Goal: Task Accomplishment & Management: Manage account settings

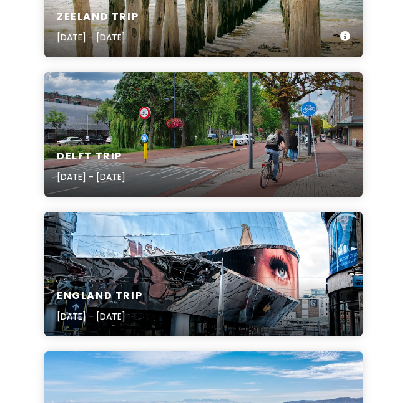
scroll to position [1383, 0]
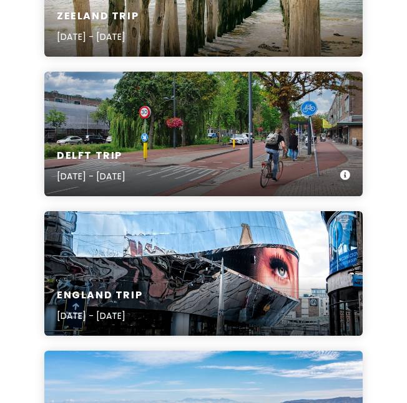
click at [214, 145] on div "Delft Trip [DATE] - [DATE]" at bounding box center [203, 166] width 318 height 59
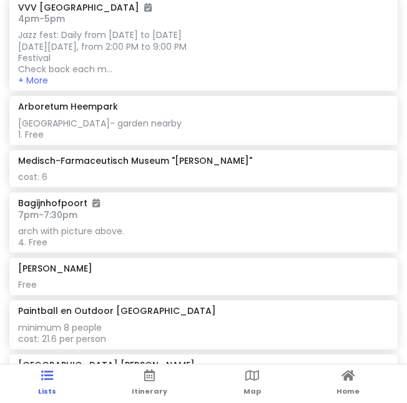
scroll to position [1886, 0]
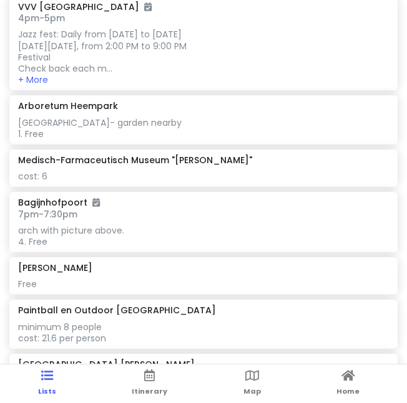
click at [104, 182] on div "cost: 6" at bounding box center [203, 176] width 370 height 11
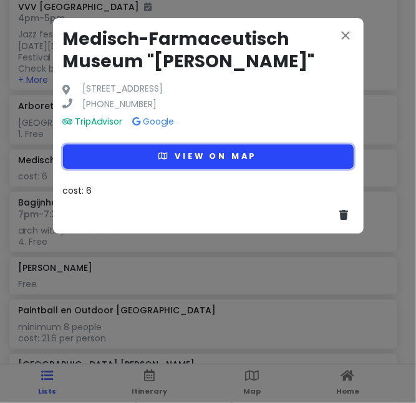
click at [218, 159] on button "View on map" at bounding box center [208, 157] width 291 height 24
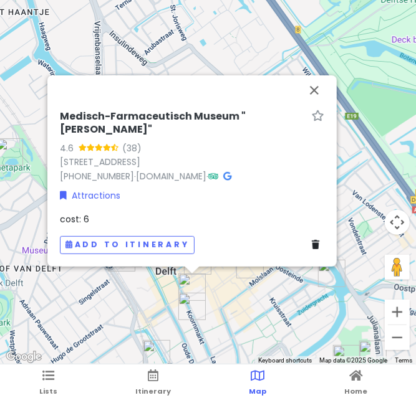
drag, startPoint x: 175, startPoint y: 231, endPoint x: 213, endPoint y: 296, distance: 75.2
click at [213, 296] on div "To navigate, press the arrow keys. Medisch-Farmaceutisch Museum "[PERSON_NAME]"…" at bounding box center [208, 182] width 416 height 365
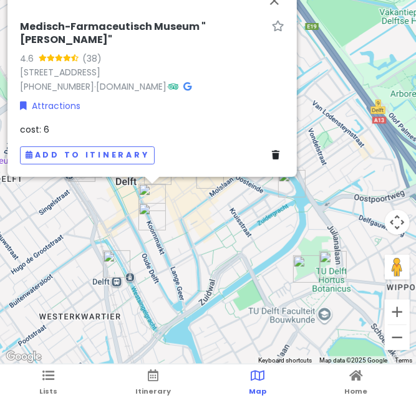
drag, startPoint x: 213, startPoint y: 296, endPoint x: 172, endPoint y: 201, distance: 102.8
click at [172, 201] on div "Medisch-Farmaceutisch Museum "[PERSON_NAME]" 4.6 (38) [STREET_ADDRESS] [PHONE_N…" at bounding box center [208, 182] width 416 height 365
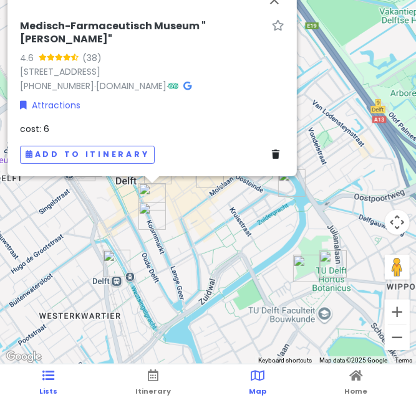
click at [55, 380] on link "Lists" at bounding box center [48, 384] width 18 height 39
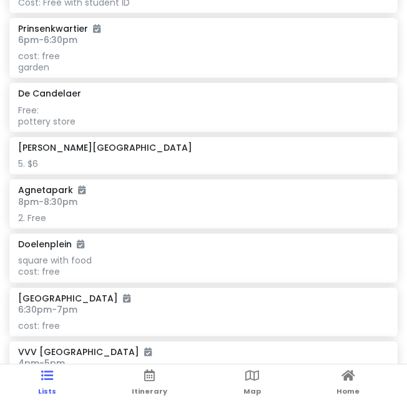
scroll to position [1532, 0]
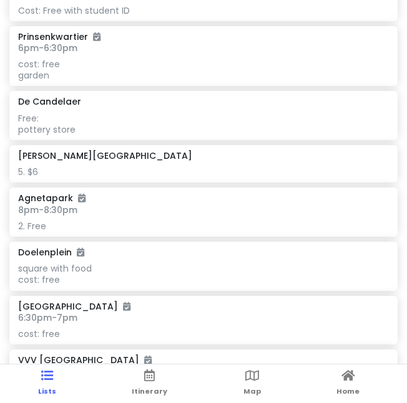
click at [121, 161] on h6 "[PERSON_NAME][GEOGRAPHIC_DATA]" at bounding box center [105, 155] width 174 height 11
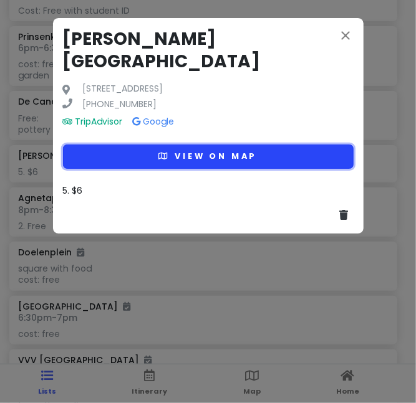
click at [170, 145] on button "View on map" at bounding box center [208, 157] width 291 height 24
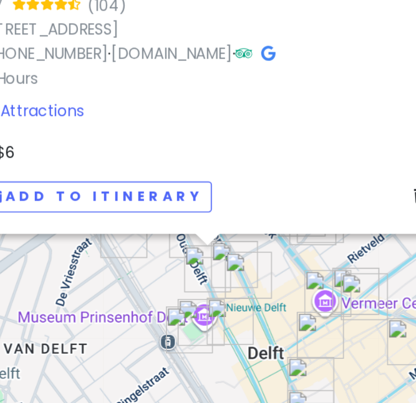
drag, startPoint x: 205, startPoint y: 289, endPoint x: 229, endPoint y: 267, distance: 33.1
click at [229, 267] on img "Delft Antiekmarkt" at bounding box center [221, 265] width 37 height 37
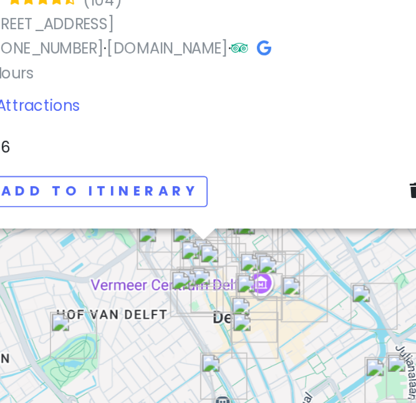
drag, startPoint x: 228, startPoint y: 258, endPoint x: 207, endPoint y: 259, distance: 21.2
click at [207, 183] on div "To navigate, press the arrow keys." at bounding box center [397, 183] width 416 height 0
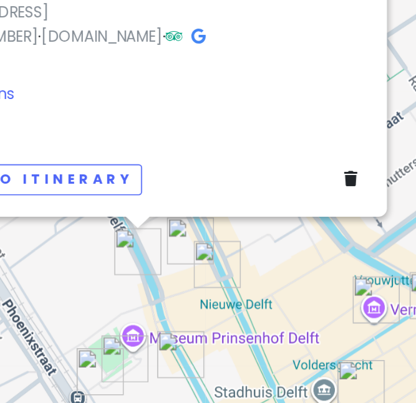
drag, startPoint x: 189, startPoint y: 314, endPoint x: 173, endPoint y: 271, distance: 46.3
click at [173, 271] on div "To navigate, press the arrow keys. [PERSON_NAME][GEOGRAPHIC_DATA] 4.7 (104) [ST…" at bounding box center [208, 182] width 416 height 365
click at [152, 314] on img "Prinsenkwartier" at bounding box center [135, 321] width 37 height 37
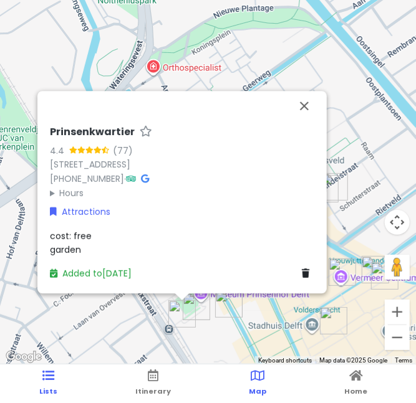
click at [51, 372] on icon at bounding box center [48, 376] width 12 height 9
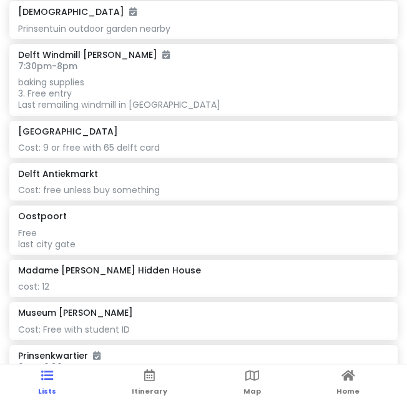
scroll to position [1212, 0]
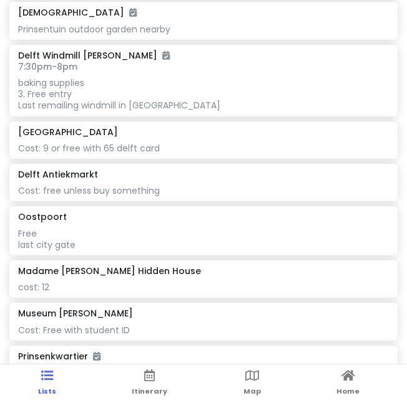
click at [139, 154] on div "Cost: 9 or free with 65 delft card" at bounding box center [203, 148] width 370 height 11
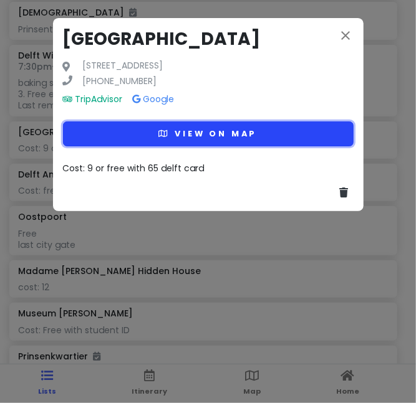
click at [189, 136] on button "View on map" at bounding box center [208, 134] width 291 height 24
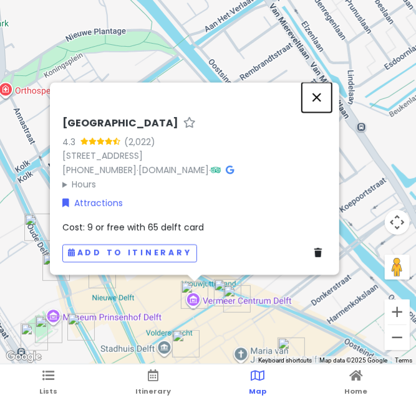
click at [316, 97] on button "Close" at bounding box center [317, 97] width 30 height 30
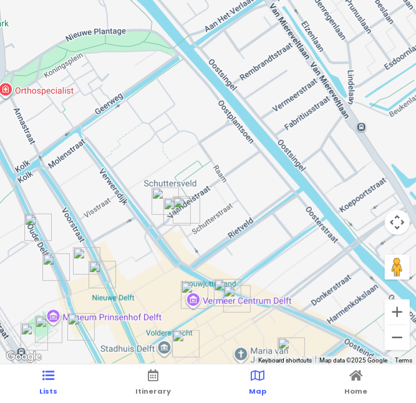
click at [53, 383] on link "Lists" at bounding box center [48, 384] width 18 height 39
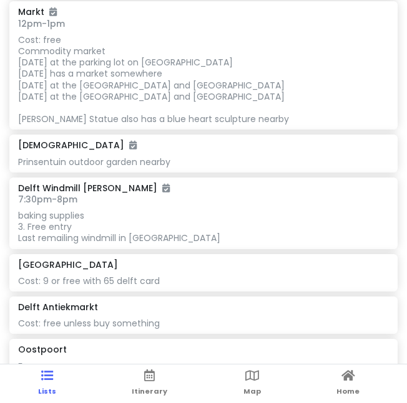
scroll to position [1077, 0]
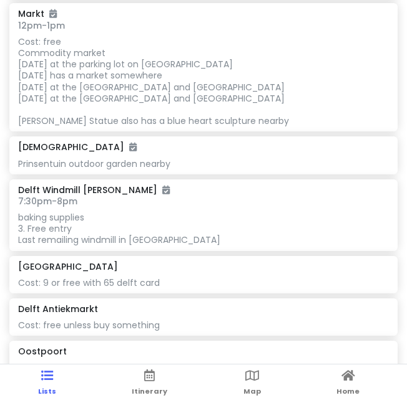
click at [167, 170] on div "Prinsentuin outdoor garden nearby" at bounding box center [203, 163] width 370 height 11
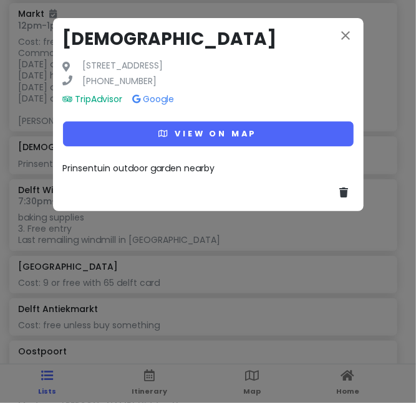
click at [215, 167] on div "Prinsentuin outdoor garden nearby" at bounding box center [208, 168] width 291 height 14
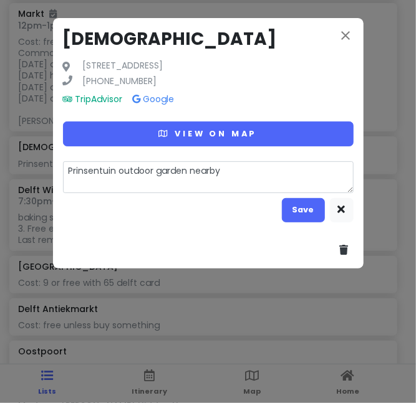
click at [229, 168] on textarea "Prinsentuin outdoor garden nearby" at bounding box center [208, 177] width 291 height 32
type textarea "x"
type textarea "Prinsentuin outdoor garden nearby"
type textarea "x"
type textarea "Prinsentuin outdoor garden nearby w"
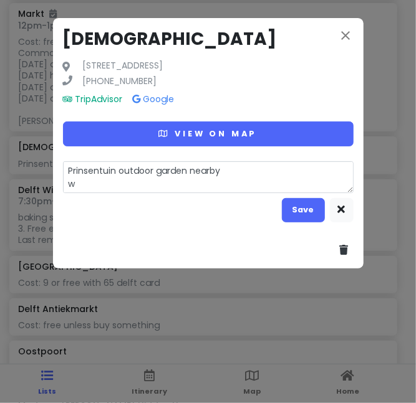
type textarea "x"
type textarea "Prinsentuin outdoor garden nearby we"
type textarea "x"
type textarea "Prinsentuin outdoor garden nearby w"
type textarea "x"
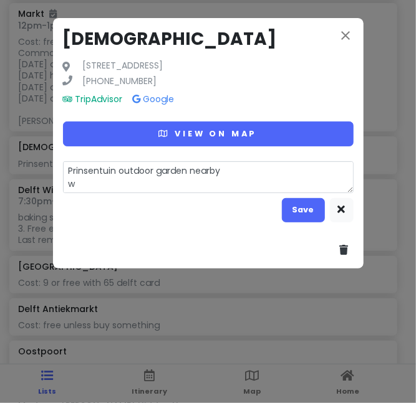
type textarea "Prinsentuin outdoor garden nearby"
type textarea "x"
type textarea "Prinsentuin outdoor garden nearby d"
type textarea "x"
type textarea "Prinsentuin outdoor garden nearby di"
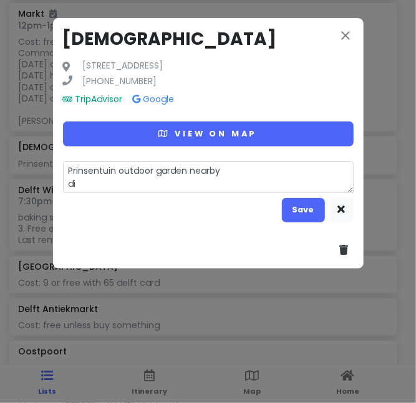
type textarea "x"
type textarea "Prinsentuin outdoor garden nearby did"
type textarea "x"
type textarea "Prinsentuin outdoor garden nearby did"
type textarea "x"
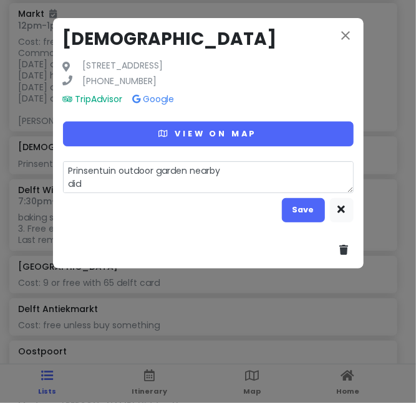
type textarea "Prinsentuin outdoor garden nearby did n"
type textarea "x"
type textarea "Prinsentuin outdoor garden nearby did no"
type textarea "x"
type textarea "Prinsentuin outdoor garden nearby did not"
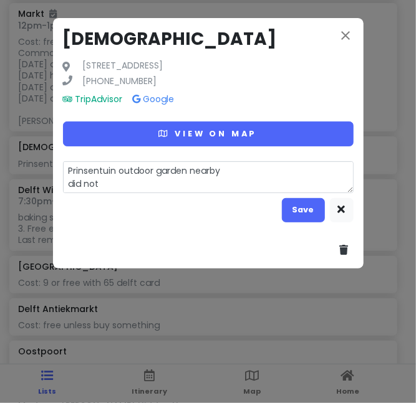
type textarea "x"
type textarea "Prinsentuin outdoor garden nearby did not"
type textarea "x"
type textarea "Prinsentuin outdoor garden nearby did not g"
type textarea "x"
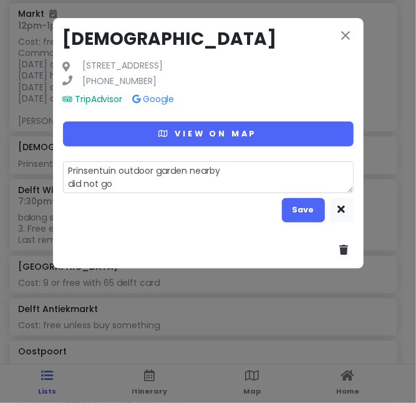
type textarea "Prinsentuin outdoor garden nearby did not go"
type textarea "x"
type textarea "Prinsentuin outdoor garden nearby did not go u"
type textarea "x"
type textarea "Prinsentuin outdoor garden nearby did not go up"
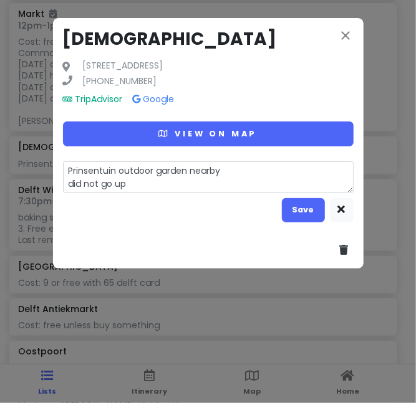
type textarea "x"
type textarea "Prinsentuin outdoor garden nearby did not go up"
type textarea "x"
type textarea "Prinsentuin outdoor garden nearby did not go up i"
type textarea "x"
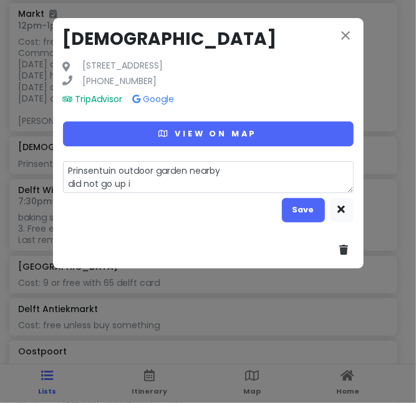
type textarea "Prinsentuin outdoor garden nearby did not go up in"
type textarea "x"
type textarea "Prinsentuin outdoor garden nearby did not go up in"
type textarea "x"
type textarea "Prinsentuin outdoor garden nearby did not go up in t"
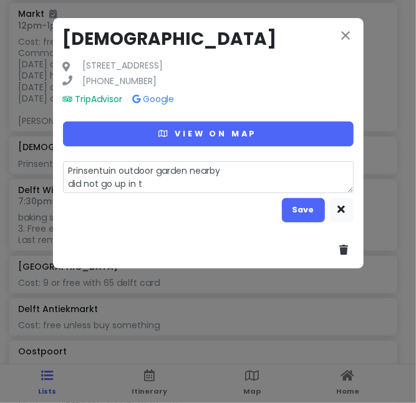
type textarea "x"
type textarea "Prinsentuin outdoor garden nearby did not go up in th"
type textarea "x"
type textarea "Prinsentuin outdoor garden nearby did not go up in the"
type textarea "x"
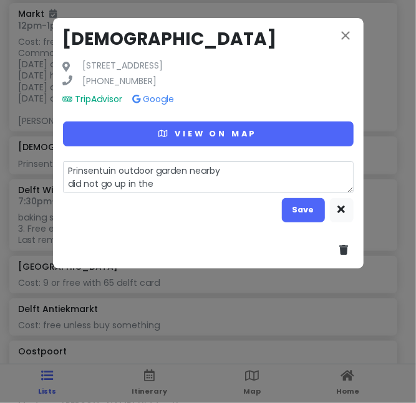
type textarea "Prinsentuin outdoor garden nearby did not go up in the"
type textarea "x"
type textarea "Prinsentuin outdoor garden nearby did not go up in the t"
type textarea "x"
type textarea "Prinsentuin outdoor garden nearby did not go up in the to"
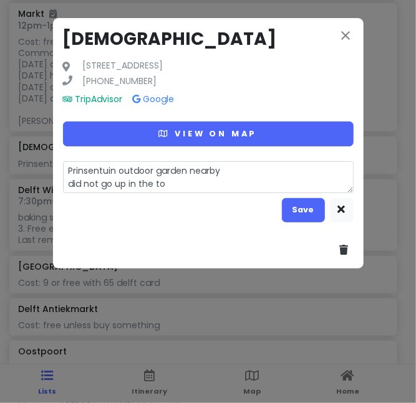
type textarea "x"
type textarea "Prinsentuin outdoor garden nearby did not go up in the [GEOGRAPHIC_DATA]"
type textarea "x"
type textarea "Prinsentuin outdoor garden nearby did not go up in the [GEOGRAPHIC_DATA]"
type textarea "x"
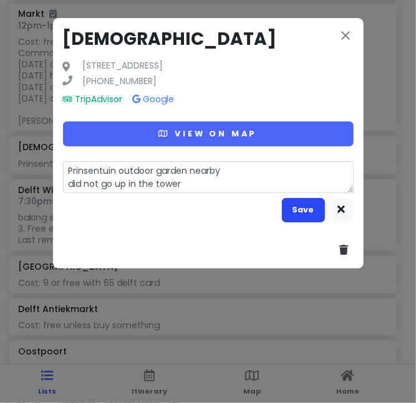
type textarea "Prinsentuin outdoor garden nearby did not go up in the tower"
click at [286, 215] on button "Save" at bounding box center [303, 210] width 43 height 24
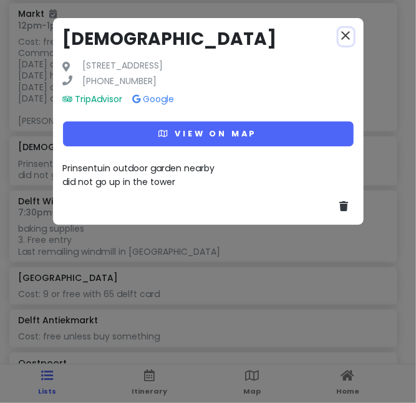
click at [351, 36] on icon "close" at bounding box center [346, 35] width 15 height 15
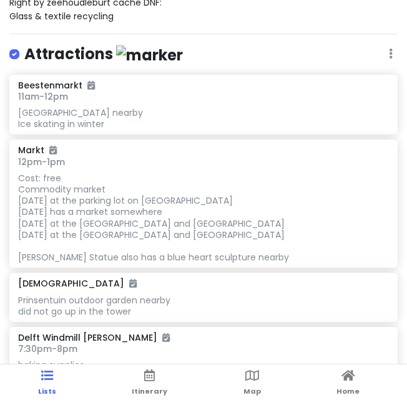
scroll to position [943, 0]
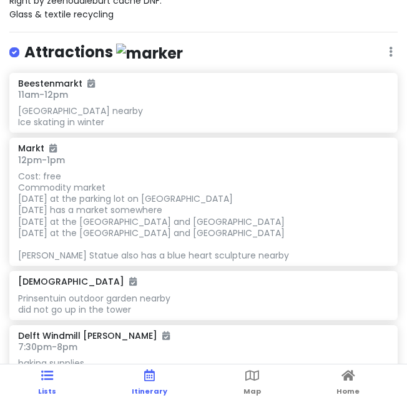
click at [151, 380] on icon at bounding box center [149, 376] width 11 height 9
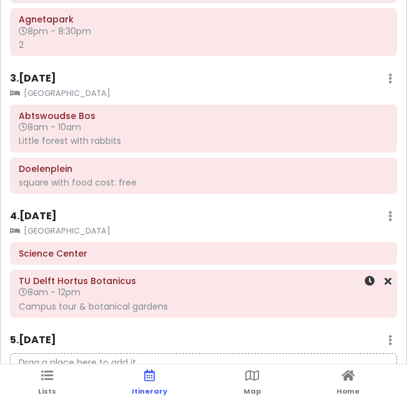
scroll to position [605, 0]
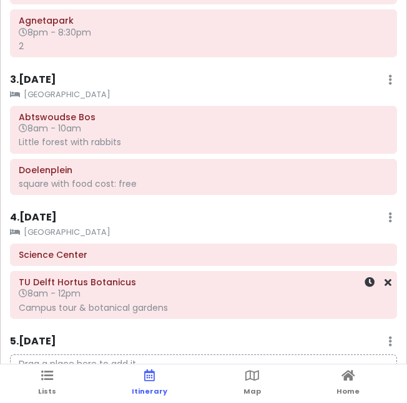
click at [148, 309] on div "Campus tour & botanical gardens" at bounding box center [203, 307] width 369 height 11
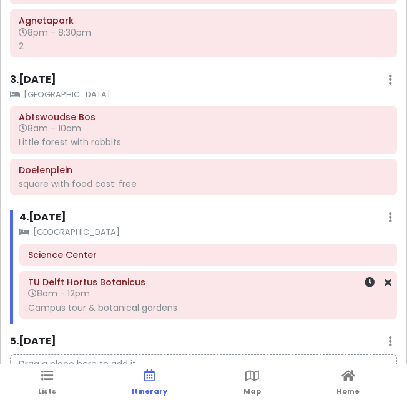
click at [174, 312] on div "Campus tour & botanical gardens" at bounding box center [208, 307] width 360 height 11
click at [130, 309] on div "Campus tour & botanical gardens" at bounding box center [208, 307] width 360 height 11
click at [133, 311] on div "Campus tour & botanical gardens" at bounding box center [208, 307] width 360 height 11
click at [80, 294] on span "8am - 12pm" at bounding box center [59, 293] width 62 height 12
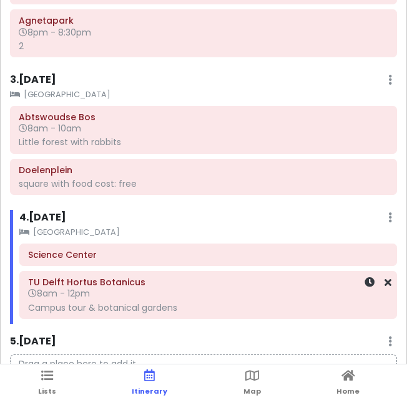
click at [71, 286] on h6 "TU Delft Hortus Botanicus" at bounding box center [208, 282] width 360 height 11
click at [54, 381] on link "Lists" at bounding box center [47, 384] width 18 height 39
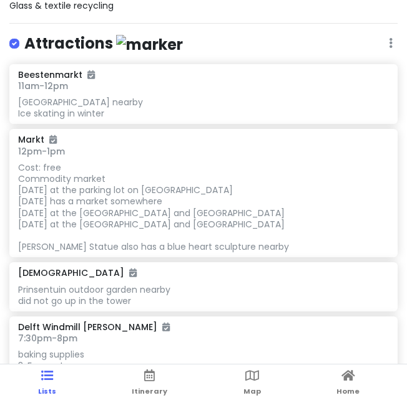
scroll to position [951, 0]
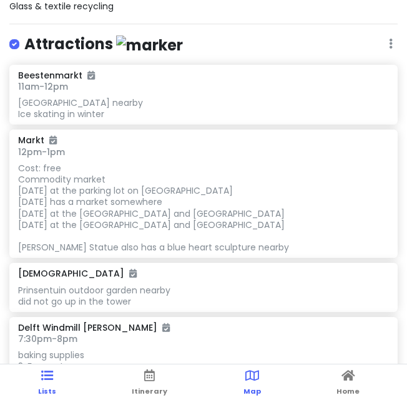
click at [249, 385] on link "Map" at bounding box center [251, 384] width 17 height 39
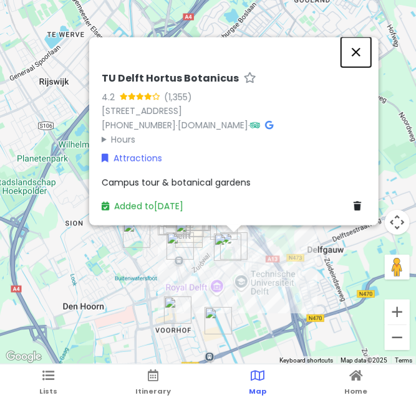
click at [359, 49] on button "Close" at bounding box center [356, 52] width 30 height 30
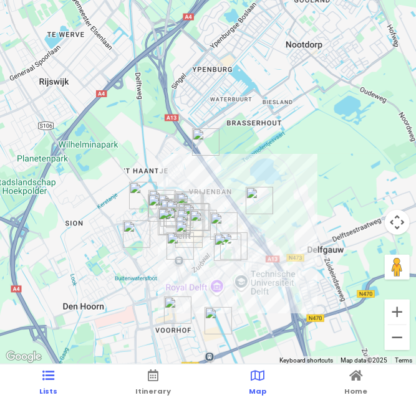
click at [46, 389] on span "Lists" at bounding box center [48, 392] width 18 height 10
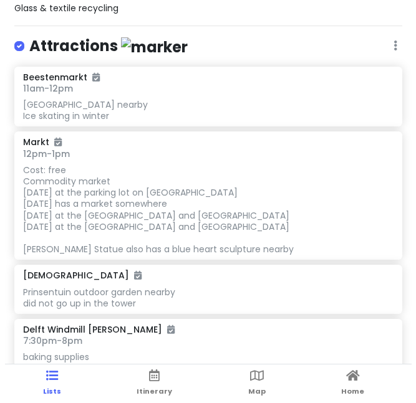
scroll to position [960, 0]
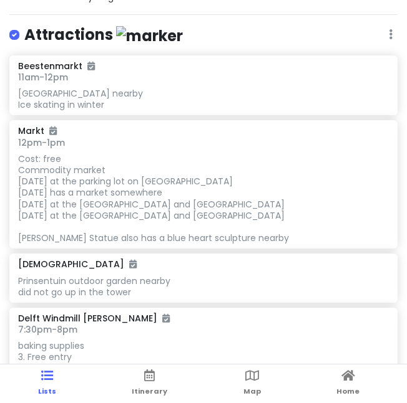
click at [118, 110] on div "[GEOGRAPHIC_DATA] nearby Ice skating in winter" at bounding box center [203, 99] width 370 height 22
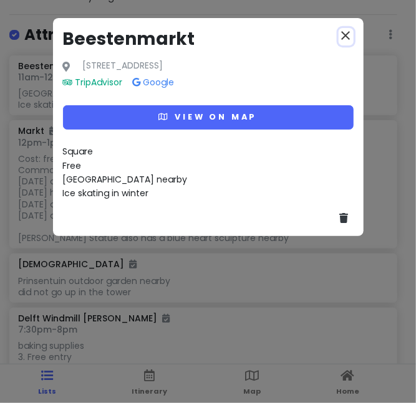
click at [351, 37] on icon "close" at bounding box center [346, 35] width 15 height 15
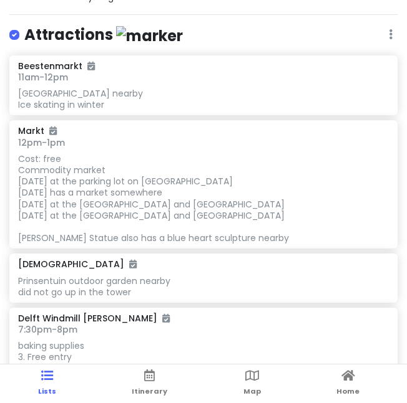
click at [65, 84] on span "11am - 12pm" at bounding box center [43, 77] width 50 height 12
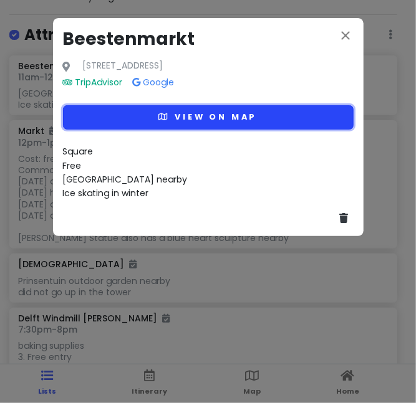
click at [142, 113] on button "View on map" at bounding box center [208, 117] width 291 height 24
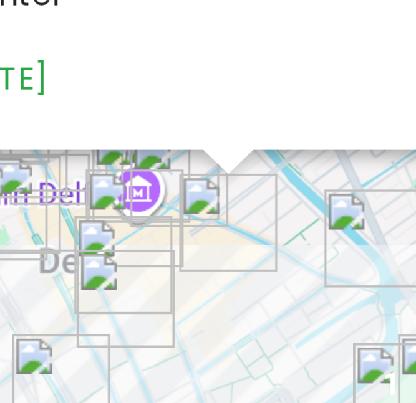
drag, startPoint x: 214, startPoint y: 276, endPoint x: 223, endPoint y: 243, distance: 34.8
click at [223, 243] on img "Beestenmarkt" at bounding box center [217, 247] width 37 height 37
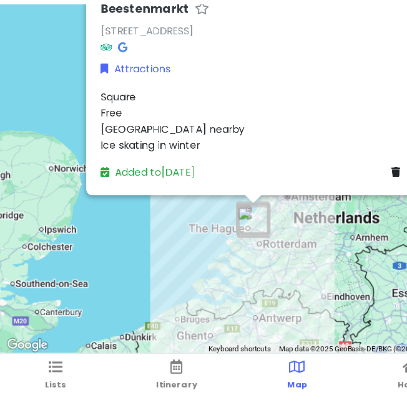
scroll to position [0, 0]
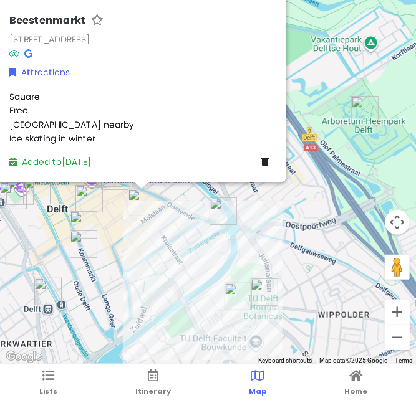
drag, startPoint x: 163, startPoint y: 209, endPoint x: 214, endPoint y: 262, distance: 74.1
click at [214, 262] on div "Beestenmarkt [STREET_ADDRESS] Attractions [GEOGRAPHIC_DATA] nearby Ice skating …" at bounding box center [208, 182] width 416 height 365
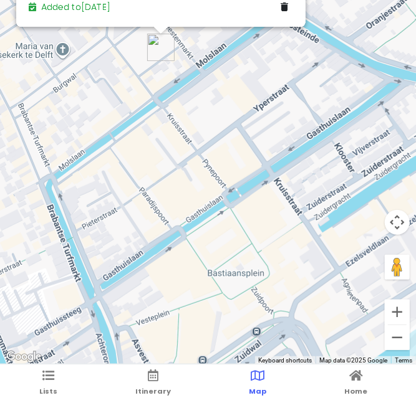
drag, startPoint x: 116, startPoint y: 286, endPoint x: 152, endPoint y: 110, distance: 180.1
click at [152, 110] on div "Beestenmarkt [STREET_ADDRESS] Attractions [GEOGRAPHIC_DATA] nearby Ice skating …" at bounding box center [208, 182] width 416 height 365
click at [46, 392] on span "Lists" at bounding box center [48, 392] width 18 height 10
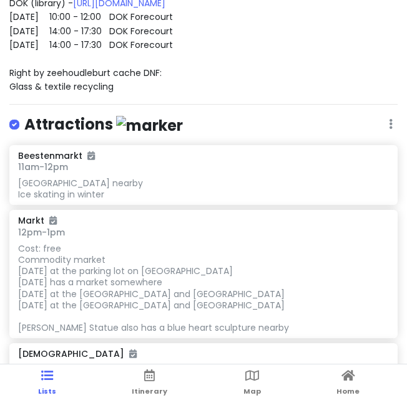
scroll to position [932, 0]
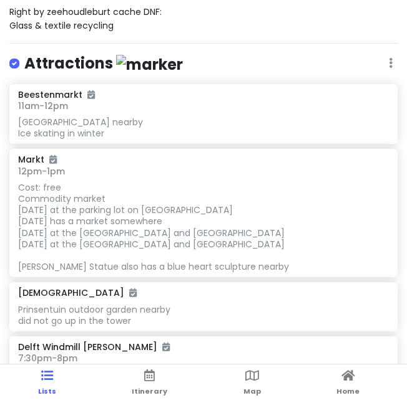
click at [148, 247] on div "Cost: free Commodity market [DATE] at the parking lot on [GEOGRAPHIC_DATA] [DAT…" at bounding box center [203, 227] width 370 height 91
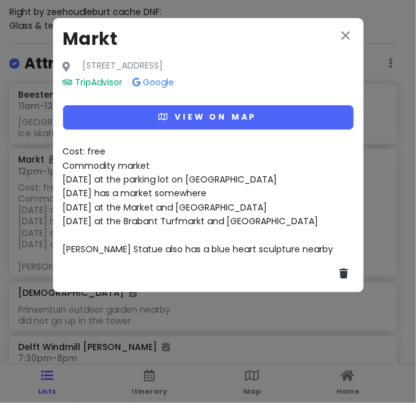
click at [141, 184] on span "Cost: free Commodity market [DATE] at the parking lot on [GEOGRAPHIC_DATA] [DAT…" at bounding box center [198, 200] width 271 height 110
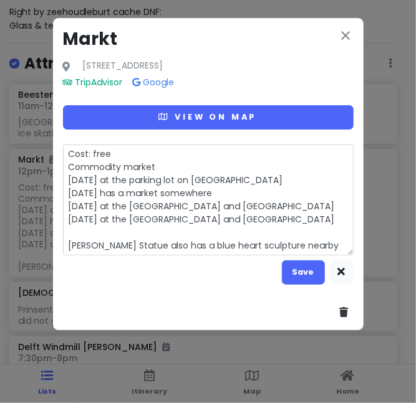
click at [284, 218] on textarea "Cost: free Commodity market [DATE] at the parking lot on [GEOGRAPHIC_DATA] [DAT…" at bounding box center [208, 200] width 291 height 110
click at [328, 251] on textarea "Cost: free Commodity market [DATE] at the parking lot on [GEOGRAPHIC_DATA] [DAT…" at bounding box center [208, 200] width 291 height 110
type textarea "x"
type textarea "Cost: free Commodity market [DATE] at the parking lot on [GEOGRAPHIC_DATA] [DAT…"
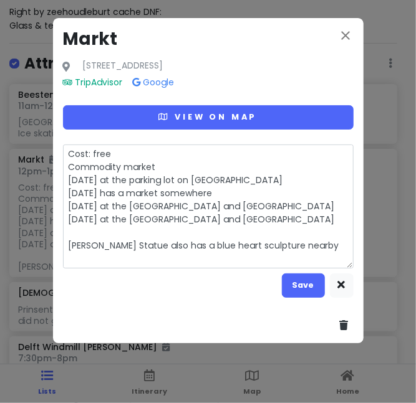
type textarea "x"
type textarea "Cost: free Commodity market [DATE] at the parking lot on [GEOGRAPHIC_DATA] [DAT…"
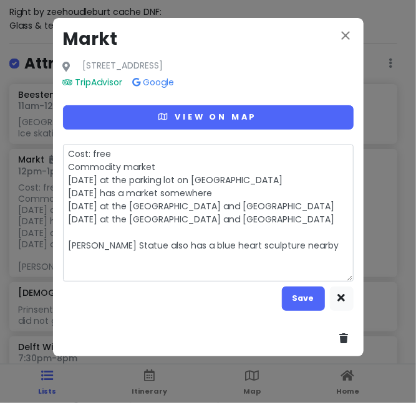
type textarea "x"
type textarea "Cost: free Commodity market [DATE] at the parking lot on [GEOGRAPHIC_DATA] [DAT…"
type textarea "x"
type textarea "Cost: free Commodity market [DATE] at the parking lot on [GEOGRAPHIC_DATA] [DAT…"
type textarea "x"
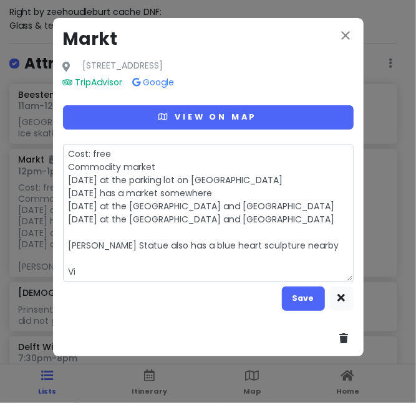
type textarea "Cost: free Commodity market [DATE] at the parking lot on [GEOGRAPHIC_DATA] [DAT…"
type textarea "x"
type textarea "Cost: free Commodity market [DATE] at the parking lot on [GEOGRAPHIC_DATA] [DAT…"
type textarea "x"
type textarea "Cost: free Commodity market [DATE] at the parking lot on [GEOGRAPHIC_DATA] [DAT…"
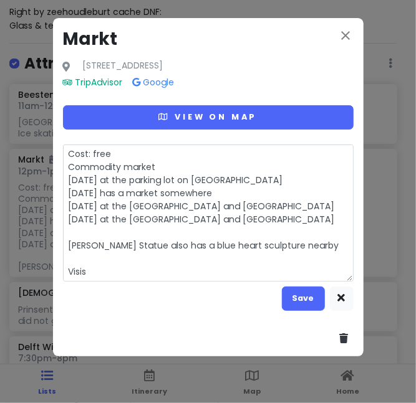
type textarea "x"
type textarea "Cost: free Commodity market [DATE] at the parking lot on [GEOGRAPHIC_DATA] [DAT…"
type textarea "x"
type textarea "Cost: free Commodity market [DATE] at the parking lot on [GEOGRAPHIC_DATA] [DAT…"
type textarea "x"
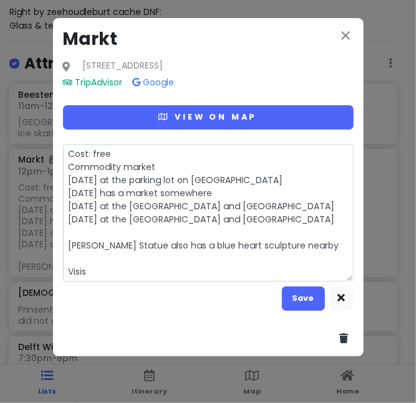
type textarea "Cost: free Commodity market [DATE] at the parking lot on [GEOGRAPHIC_DATA] [DAT…"
type textarea "x"
type textarea "Cost: free Commodity market [DATE] at the parking lot on [GEOGRAPHIC_DATA] [DAT…"
type textarea "x"
type textarea "Cost: free Commodity market [DATE] at the parking lot on [GEOGRAPHIC_DATA] [DAT…"
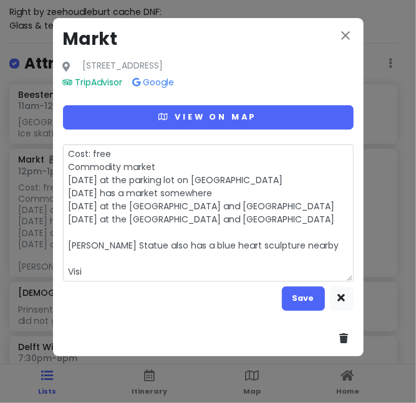
type textarea "x"
type textarea "Cost: free Commodity market [DATE] at the parking lot on [GEOGRAPHIC_DATA] [DAT…"
type textarea "x"
type textarea "Cost: free Commodity market [DATE] at the parking lot on [GEOGRAPHIC_DATA] [DAT…"
type textarea "x"
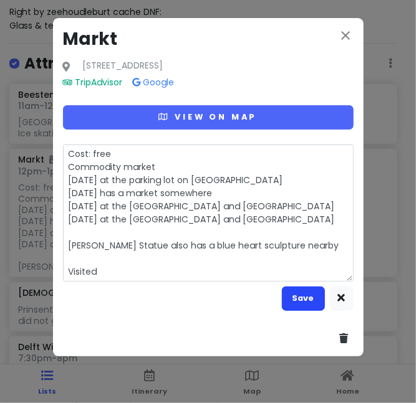
type textarea "Cost: free Commodity market [DATE] at the parking lot on [GEOGRAPHIC_DATA] [DAT…"
click at [307, 292] on button "Save" at bounding box center [303, 299] width 43 height 24
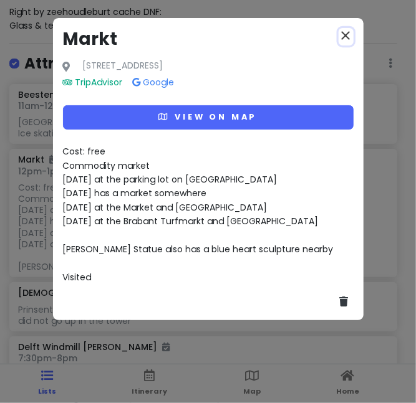
click at [344, 41] on icon "close" at bounding box center [346, 35] width 15 height 15
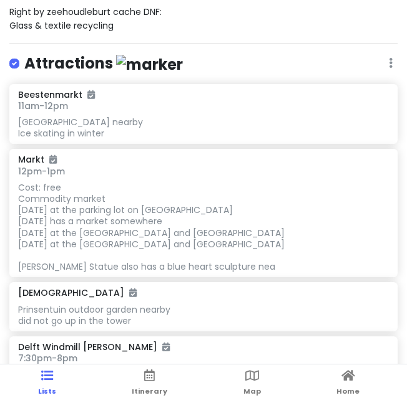
click at [52, 164] on icon at bounding box center [52, 159] width 7 height 9
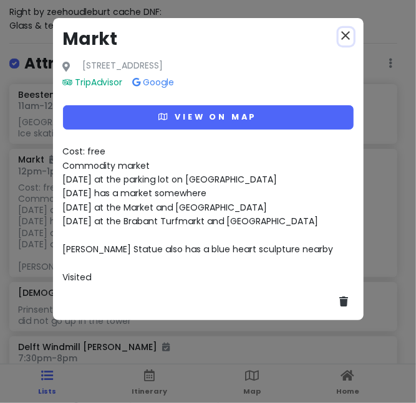
click at [352, 36] on icon "close" at bounding box center [346, 35] width 15 height 15
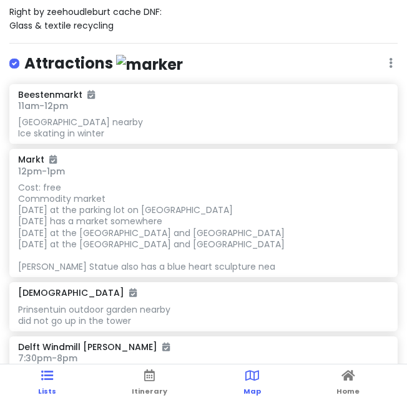
click at [247, 380] on icon at bounding box center [252, 376] width 14 height 9
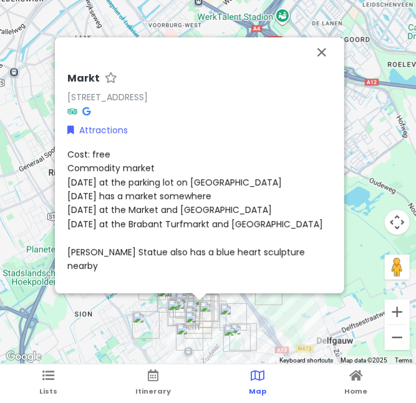
click at [133, 390] on ul "Lists Itinerary Map Home" at bounding box center [208, 384] width 416 height 39
click at [155, 385] on link "Itinerary" at bounding box center [153, 384] width 36 height 39
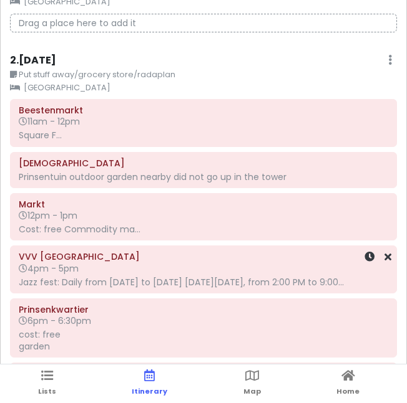
scroll to position [90, 0]
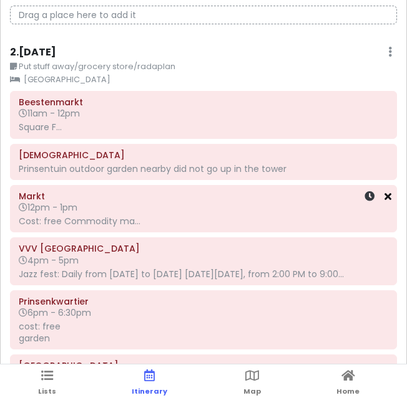
click at [384, 198] on icon at bounding box center [387, 196] width 7 height 10
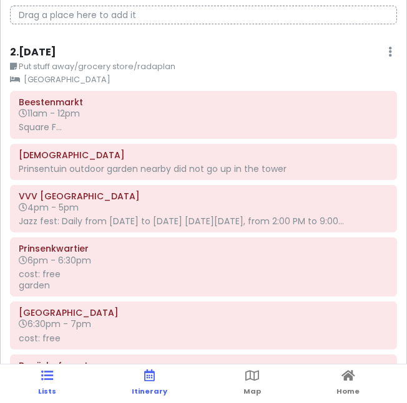
click at [50, 387] on span "Lists" at bounding box center [47, 392] width 18 height 10
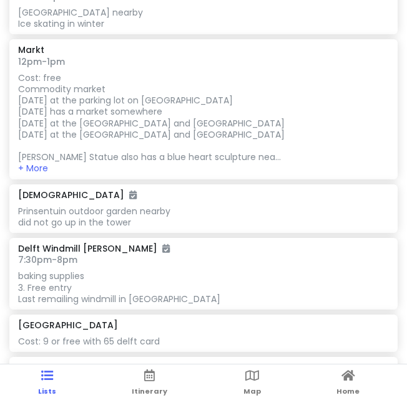
scroll to position [1059, 0]
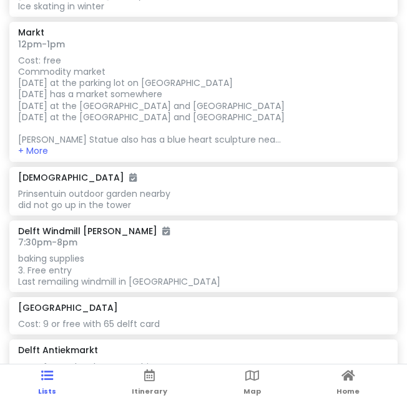
click at [120, 211] on div "Prinsentuin outdoor garden nearby did not go up in the tower" at bounding box center [203, 199] width 370 height 22
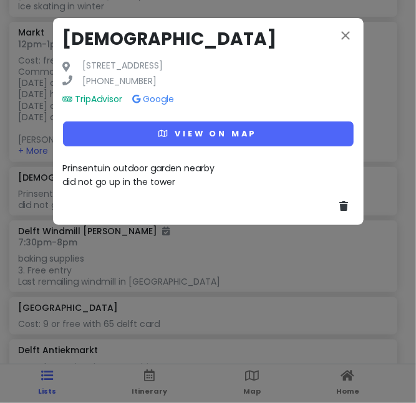
click at [183, 179] on div "Prinsentuin outdoor garden nearby did not go up in the tower" at bounding box center [208, 175] width 291 height 28
click at [158, 184] on span "Prinsentuin outdoor garden nearby did not go up in the tower" at bounding box center [139, 175] width 152 height 26
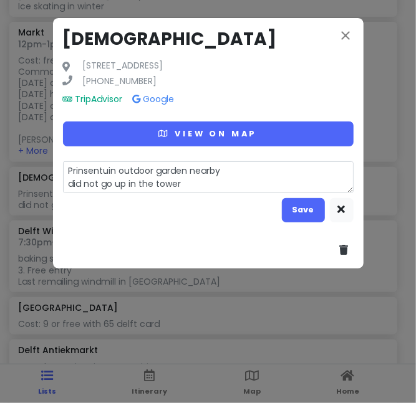
click at [200, 190] on textarea "Prinsentuin outdoor garden nearby did not go up in the tower" at bounding box center [208, 177] width 291 height 32
type textarea "x"
type textarea "Prinsentuin outdoor garden nearby did not go up in the tower"
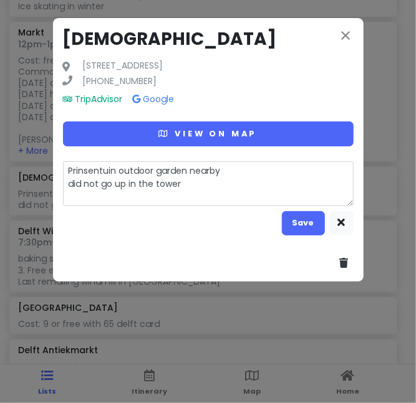
type textarea "x"
type textarea "Prinsentuin outdoor garden nearby did not go up in the tower"
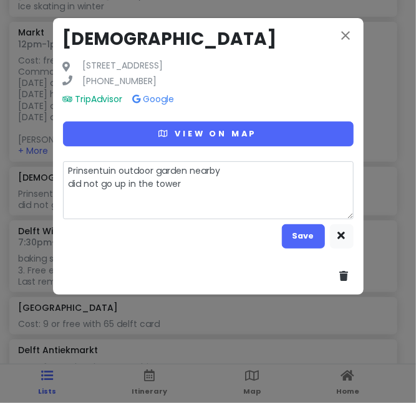
type textarea "x"
type textarea "Prinsentuin outdoor garden nearby did not go up in the tower V"
type textarea "x"
type textarea "Prinsentuin outdoor garden nearby did not go up in the tower Vi"
type textarea "x"
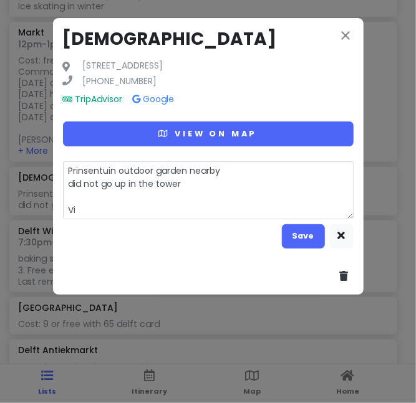
type textarea "Prinsentuin outdoor garden nearby did not go up in the tower Vis"
type textarea "x"
type textarea "Prinsentuin outdoor garden nearby did not go up in the tower Visi"
type textarea "x"
type textarea "Prinsentuin outdoor garden nearby did not go up in the tower Visit"
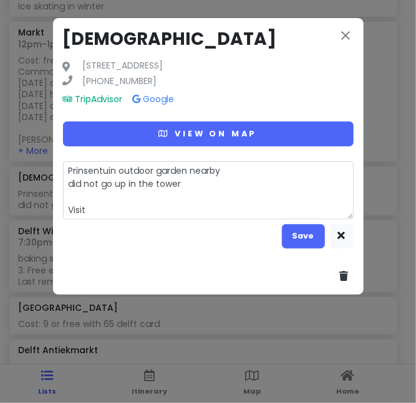
type textarea "x"
type textarea "Prinsentuin outdoor garden nearby did not go up in the tower Visite"
type textarea "x"
type textarea "Prinsentuin outdoor garden nearby did not go up in the tower Visited"
click at [306, 229] on button "Save" at bounding box center [303, 236] width 43 height 24
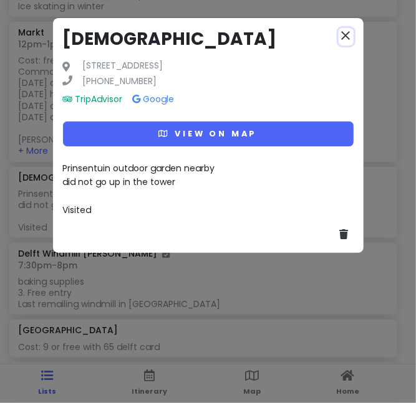
click at [347, 34] on icon "close" at bounding box center [346, 35] width 15 height 15
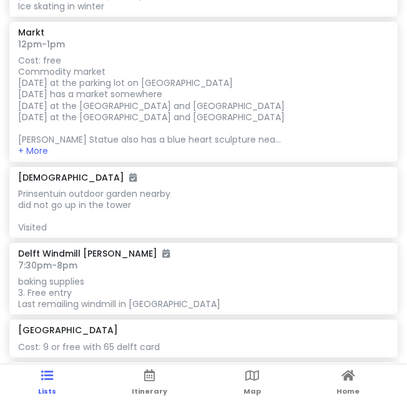
click at [190, 132] on div "Cost: free Commodity market [DATE] at the parking lot on [GEOGRAPHIC_DATA] [DAT…" at bounding box center [203, 100] width 370 height 91
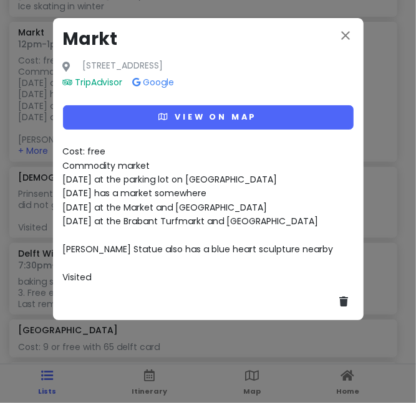
click at [74, 233] on div "Cost: free Commodity market [DATE] at the parking lot on [GEOGRAPHIC_DATA] [DAT…" at bounding box center [208, 215] width 291 height 140
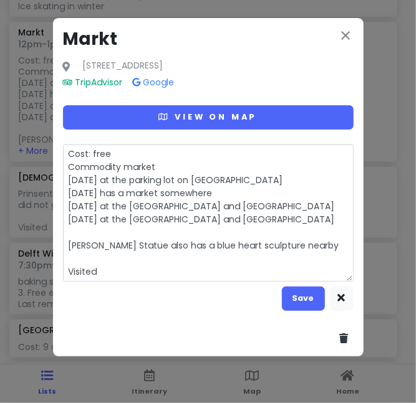
click at [80, 233] on textarea "Cost: free Commodity market [DATE] at the parking lot on [GEOGRAPHIC_DATA] [DAT…" at bounding box center [208, 213] width 291 height 137
type textarea "x"
type textarea "Cost: free Commodity market [DATE] at the parking lot on [GEOGRAPHIC_DATA] [DAT…"
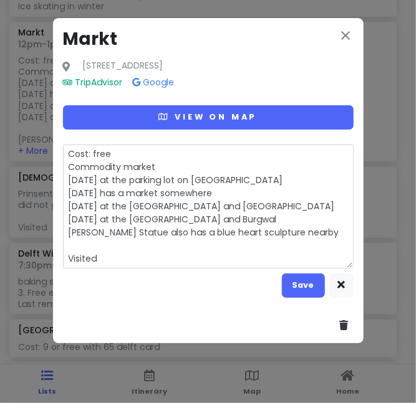
click at [73, 252] on textarea "Cost: free Commodity market [DATE] at the parking lot on [GEOGRAPHIC_DATA] [DAT…" at bounding box center [208, 206] width 291 height 123
type textarea "x"
type textarea "Cost: free Commodity market [DATE] at the parking lot on [GEOGRAPHIC_DATA] [DAT…"
type textarea "x"
click at [72, 241] on textarea "Cost: free Commodity market [DATE] at the parking lot on [GEOGRAPHIC_DATA] [DAT…" at bounding box center [208, 206] width 291 height 123
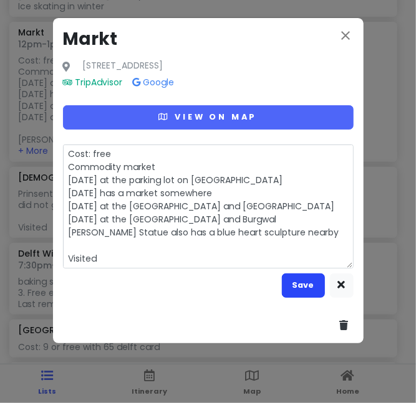
type textarea "Cost: free Commodity market [DATE] at the parking lot on [GEOGRAPHIC_DATA] [DAT…"
click at [295, 294] on button "Save" at bounding box center [303, 286] width 43 height 24
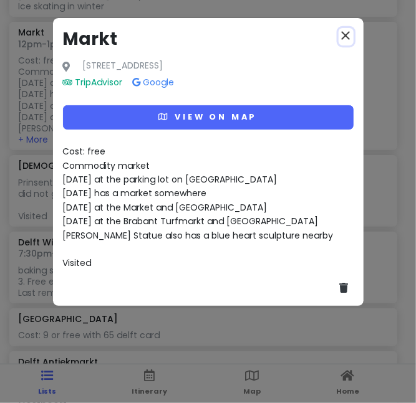
click at [345, 36] on icon "close" at bounding box center [346, 35] width 15 height 15
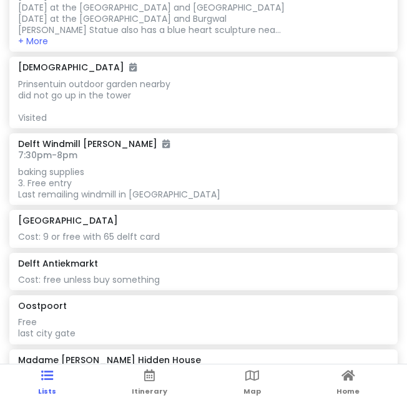
scroll to position [1157, 0]
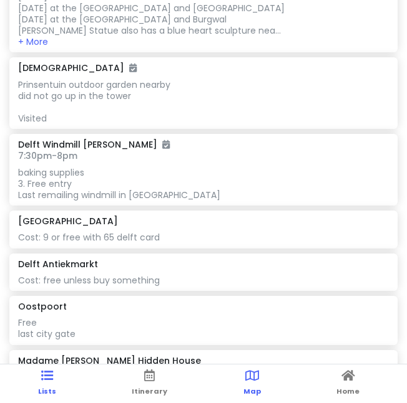
click at [255, 385] on link "Map" at bounding box center [251, 384] width 17 height 39
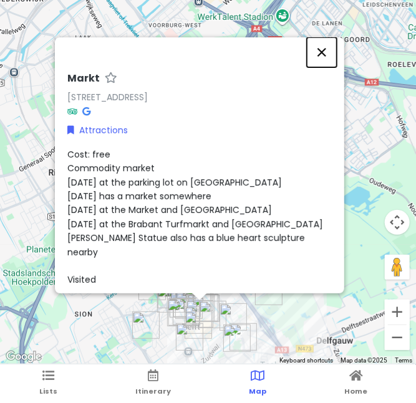
click at [327, 49] on button "Close" at bounding box center [322, 52] width 30 height 30
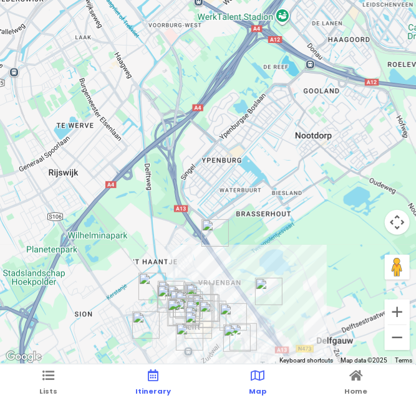
click at [161, 387] on span "Itinerary" at bounding box center [153, 392] width 36 height 10
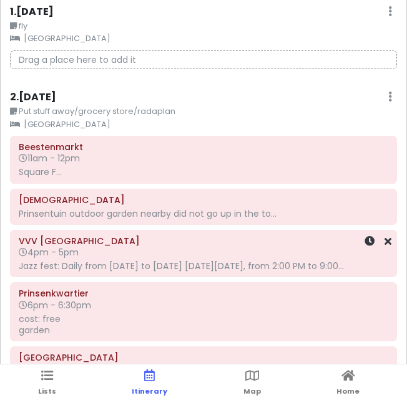
scroll to position [46, 0]
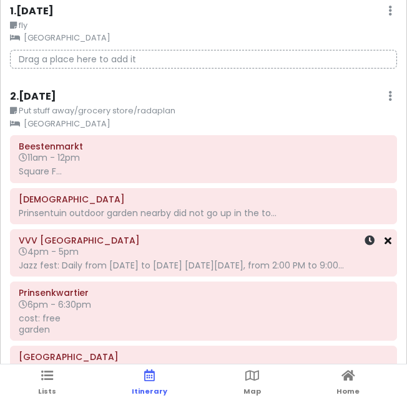
click at [384, 243] on icon at bounding box center [387, 241] width 7 height 10
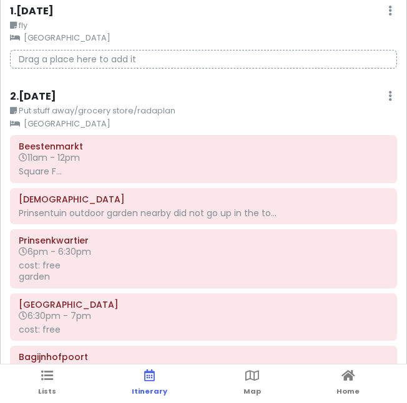
click at [304, 208] on div "Prinsentuin outdoor garden nearby did not go up in the to..." at bounding box center [203, 213] width 369 height 11
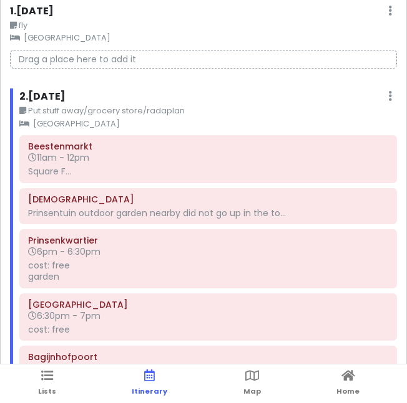
click at [344, 206] on div "[GEOGRAPHIC_DATA] outdoor garden nearby did not go up in the to..." at bounding box center [208, 206] width 360 height 31
click at [384, 200] on icon at bounding box center [387, 200] width 7 height 10
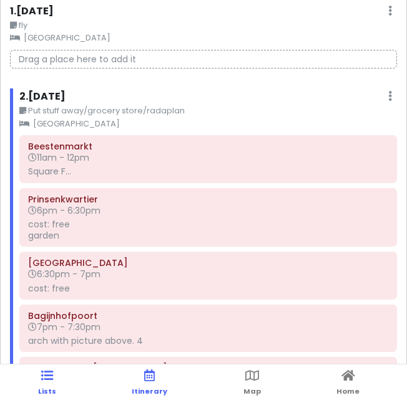
click at [51, 386] on link "Lists" at bounding box center [47, 384] width 18 height 39
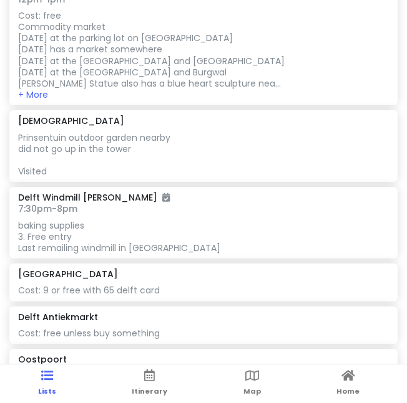
scroll to position [1104, 0]
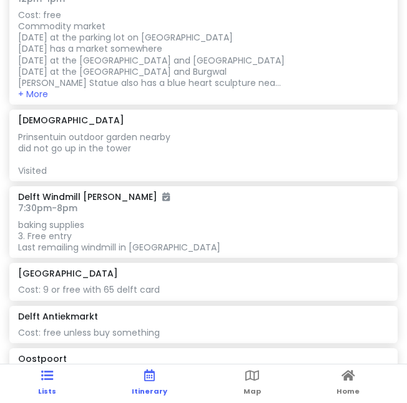
click at [150, 380] on icon at bounding box center [149, 376] width 11 height 9
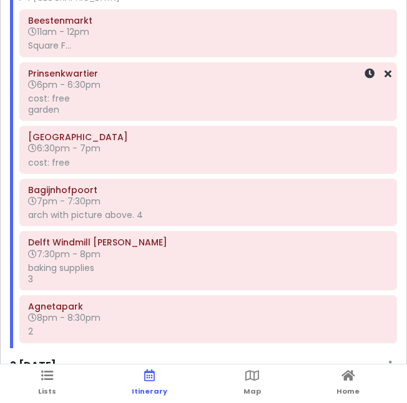
scroll to position [175, 0]
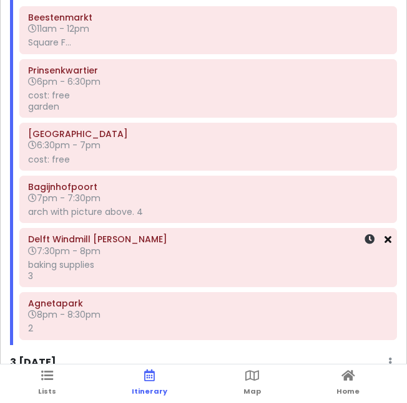
click at [384, 234] on icon at bounding box center [387, 239] width 7 height 10
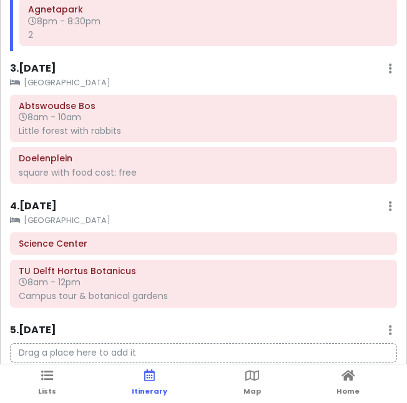
scroll to position [411, 0]
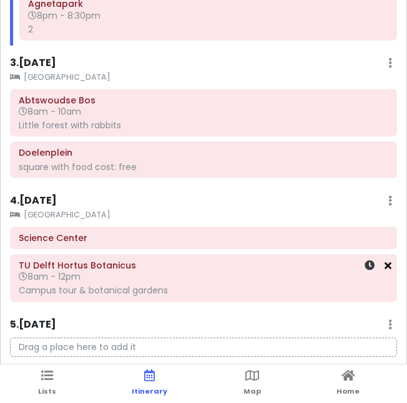
click at [384, 266] on icon at bounding box center [387, 266] width 7 height 10
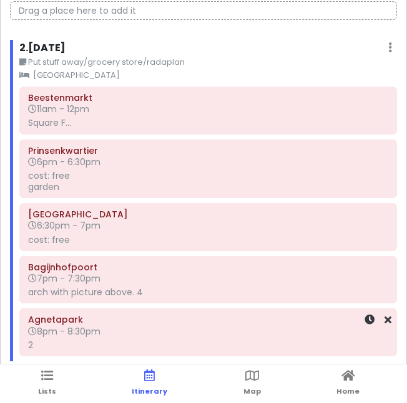
scroll to position [81, 0]
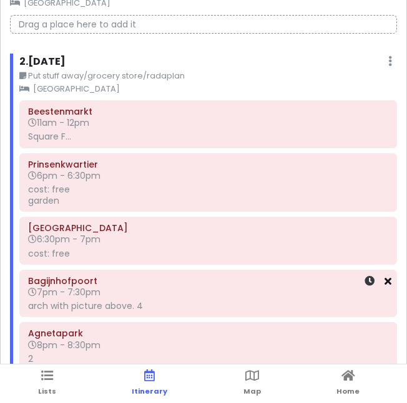
click at [384, 281] on icon at bounding box center [387, 281] width 7 height 10
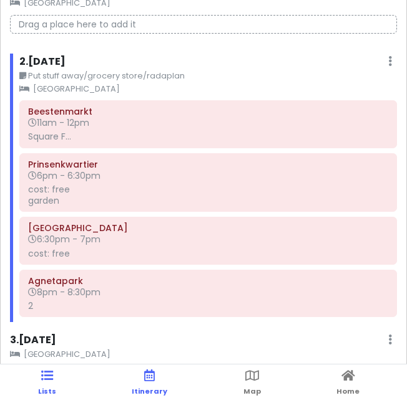
click at [50, 393] on span "Lists" at bounding box center [47, 392] width 18 height 10
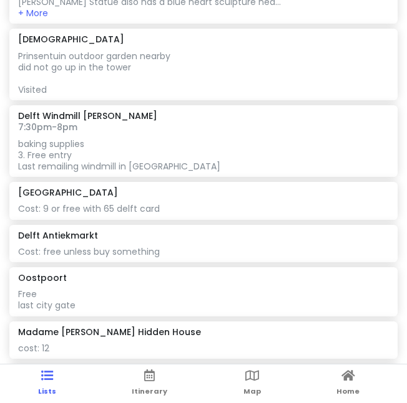
scroll to position [1190, 0]
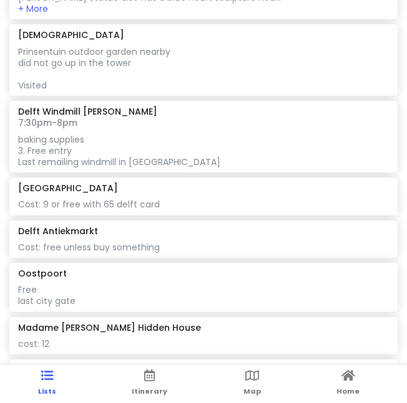
click at [184, 168] on div "baking supplies 3. Free entry Last remailing windmill in [GEOGRAPHIC_DATA]" at bounding box center [203, 151] width 370 height 34
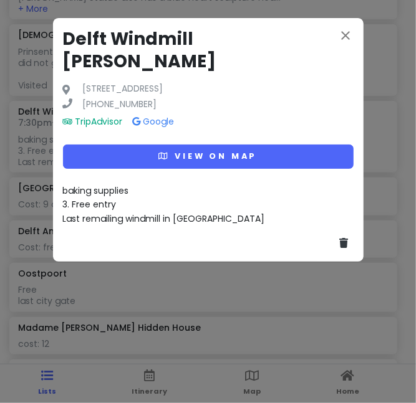
click at [203, 226] on div at bounding box center [208, 239] width 291 height 26
click at [193, 194] on span "baking supplies 3. Free entry Last remailing windmill in [GEOGRAPHIC_DATA]" at bounding box center [164, 205] width 202 height 41
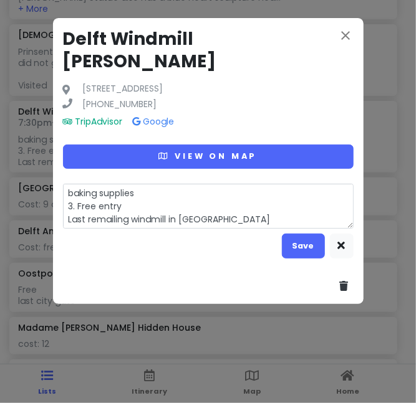
click at [226, 199] on textarea "baking supplies 3. Free entry Last remailing windmill in [GEOGRAPHIC_DATA]" at bounding box center [208, 206] width 291 height 45
type textarea "x"
type textarea "baking supplies 3. Free entry Last remailing windmill in [GEOGRAPHIC_DATA]"
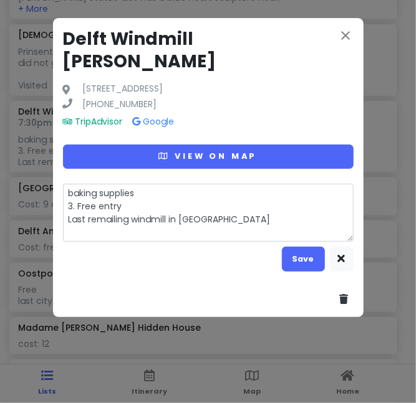
type textarea "x"
type textarea "baking supplies 3. Free entry Last remailing windmill in [GEOGRAPHIC_DATA] V"
type textarea "x"
type textarea "baking supplies 3. Free entry Last remailing windmill in [GEOGRAPHIC_DATA]"
type textarea "x"
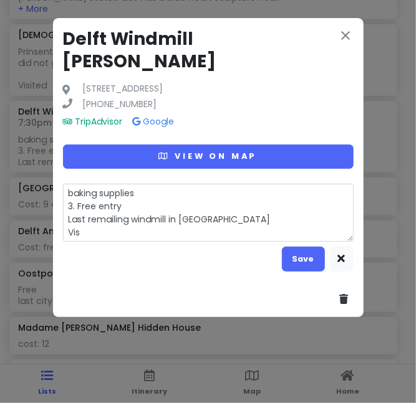
type textarea "baking supplies 3. Free entry Last remailing windmill in [GEOGRAPHIC_DATA] Visi"
type textarea "x"
type textarea "baking supplies 3. Free entry Last remailing windmill in [GEOGRAPHIC_DATA] Visit"
type textarea "x"
type textarea "baking supplies 3. Free entry Last remailing windmill in [GEOGRAPHIC_DATA] Visi…"
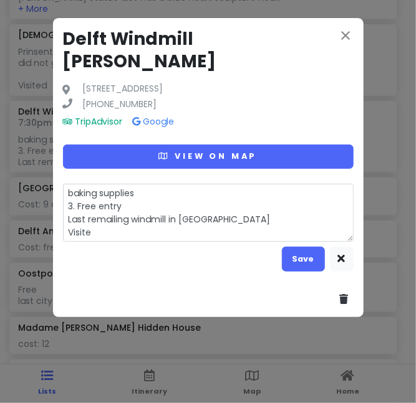
type textarea "x"
type textarea "baking supplies 3. Free entry Last remailing windmill in [GEOGRAPHIC_DATA] Visi…"
type textarea "x"
type textarea "baking supplies 3. Free entry Last remailing windmill in [GEOGRAPHIC_DATA] Visi…"
type textarea "x"
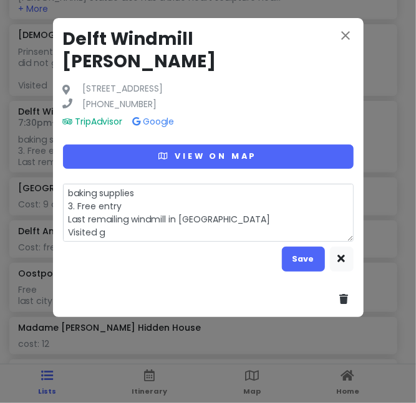
type textarea "baking supplies 3. Free entry Last remailing windmill in [GEOGRAPHIC_DATA] Visi…"
type textarea "x"
type textarea "baking supplies 3. Free entry Last remailing windmill in [GEOGRAPHIC_DATA] Visi…"
type textarea "x"
type textarea "baking supplies 3. Free entry Last remailing windmill in [GEOGRAPHIC_DATA] Visi…"
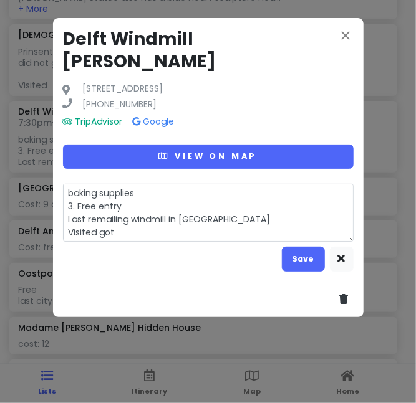
type textarea "x"
type textarea "baking supplies 3. Free entry Last remailing windmill in [GEOGRAPHIC_DATA] Visi…"
type textarea "x"
type textarea "baking supplies 3. Free entry Last remailing windmill in [GEOGRAPHIC_DATA] Visi…"
type textarea "x"
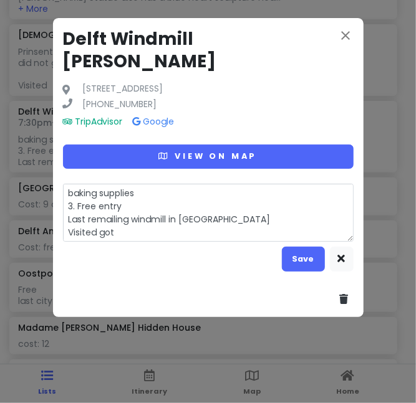
type textarea "baking supplies 3. Free entry Last remailing windmill in [GEOGRAPHIC_DATA] Visi…"
type textarea "x"
type textarea "baking supplies 3. Free entry Last remailing windmill in [GEOGRAPHIC_DATA] Visi…"
type textarea "x"
type textarea "baking supplies 3. Free entry Last remailing windmill in [GEOGRAPHIC_DATA] Visi…"
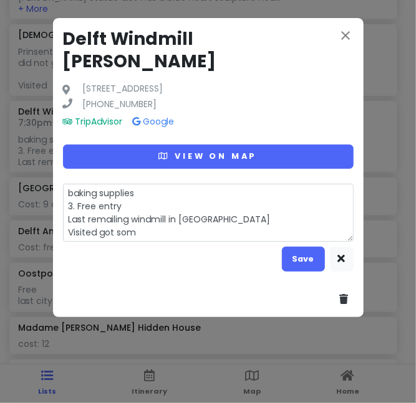
type textarea "x"
type textarea "baking supplies 3. Free entry Last remailing windmill in [GEOGRAPHIC_DATA] Visi…"
type textarea "x"
type textarea "baking supplies 3. Free entry Last remailing windmill in [GEOGRAPHIC_DATA] Visi…"
type textarea "x"
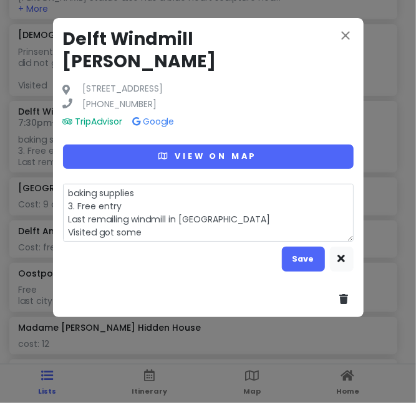
type textarea "baking supplies 3. Free entry Last remailing windmill in [GEOGRAPHIC_DATA] Visi…"
type textarea "x"
type textarea "baking supplies 3. Free entry Last remailing windmill in [GEOGRAPHIC_DATA] Visi…"
type textarea "x"
type textarea "baking supplies 3. Free entry Last remailing windmill in [GEOGRAPHIC_DATA] Visi…"
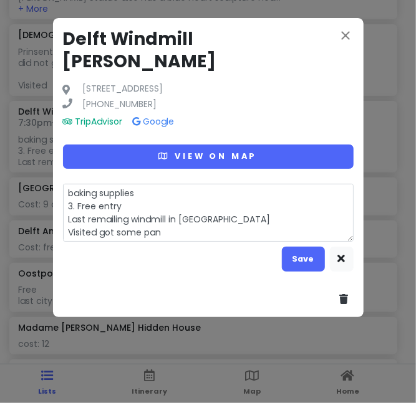
type textarea "x"
type textarea "baking supplies 3. Free entry Last remailing windmill in [GEOGRAPHIC_DATA] Visi…"
type textarea "x"
type textarea "baking supplies 3. Free entry Last remailing windmill in [GEOGRAPHIC_DATA] Visi…"
type textarea "x"
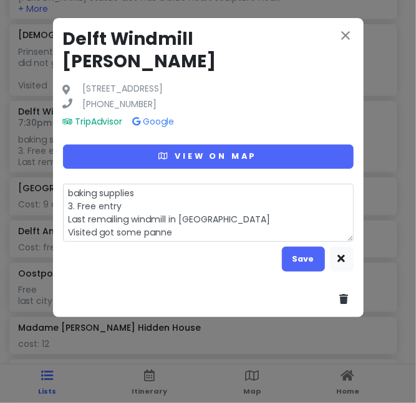
type textarea "baking supplies 3. Free entry Last remailing windmill in [GEOGRAPHIC_DATA] Visi…"
type textarea "x"
type textarea "baking supplies 3. Free entry Last remailing windmill in [GEOGRAPHIC_DATA] Visi…"
type textarea "x"
type textarea "baking supplies 3. Free entry Last remailing windmill in [GEOGRAPHIC_DATA] Visi…"
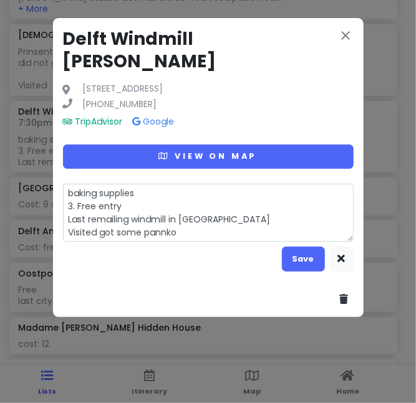
type textarea "x"
type textarea "baking supplies 3. Free entry Last remailing windmill in [GEOGRAPHIC_DATA] Visi…"
type textarea "x"
type textarea "baking supplies 3. Free entry Last remailing windmill in [GEOGRAPHIC_DATA] Visi…"
type textarea "x"
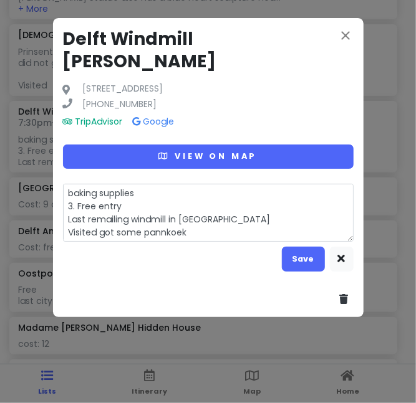
type textarea "baking supplies 3. Free entry Last remailing windmill in [GEOGRAPHIC_DATA] Visi…"
type textarea "x"
type textarea "baking supplies 3. Free entry Last remailing windmill in [GEOGRAPHIC_DATA] Visi…"
type textarea "x"
type textarea "baking supplies 3. Free entry Last remailing windmill in [GEOGRAPHIC_DATA] Visi…"
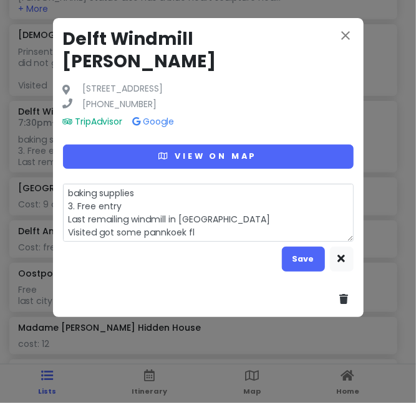
type textarea "x"
type textarea "baking supplies 3. Free entry Last remailing windmill in [GEOGRAPHIC_DATA] Visi…"
type textarea "x"
type textarea "baking supplies 3. Free entry Last remailing windmill in [GEOGRAPHIC_DATA] Visi…"
type textarea "x"
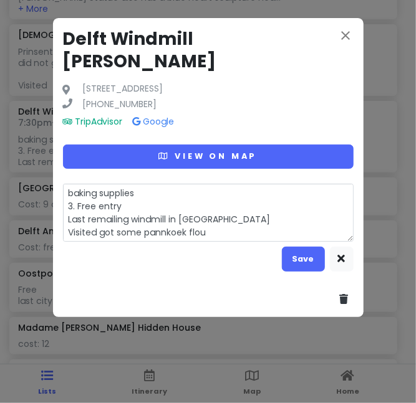
type textarea "baking supplies 3. Free entry Last remailing windmill in [GEOGRAPHIC_DATA] Visi…"
type textarea "x"
type textarea "baking supplies 3. Free entry Last remailing windmill in [GEOGRAPHIC_DATA] Visi…"
type textarea "x"
type textarea "baking supplies 3. Free entry Last remailing windmill in [GEOGRAPHIC_DATA] Visi…"
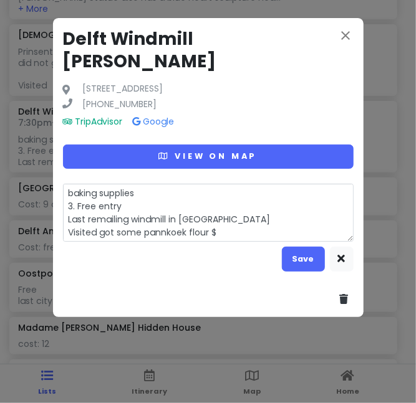
type textarea "x"
type textarea "baking supplies 3. Free entry Last remailing windmill in [GEOGRAPHIC_DATA] Visi…"
type textarea "x"
type textarea "baking supplies 3. Free entry Last remailing windmill in [GEOGRAPHIC_DATA] Visi…"
type textarea "x"
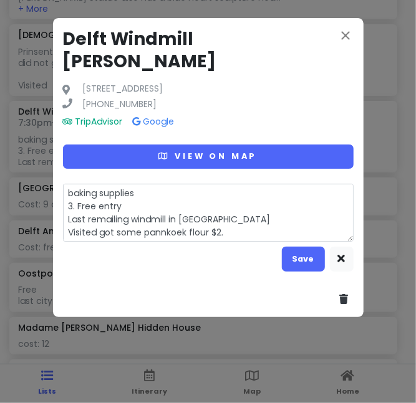
type textarea "baking supplies 3. Free entry Last remailing windmill in [GEOGRAPHIC_DATA] Visi…"
type textarea "x"
type textarea "baking supplies 3. Free entry Last remailing windmill in [GEOGRAPHIC_DATA] Visi…"
click at [294, 247] on button "Save" at bounding box center [303, 259] width 43 height 24
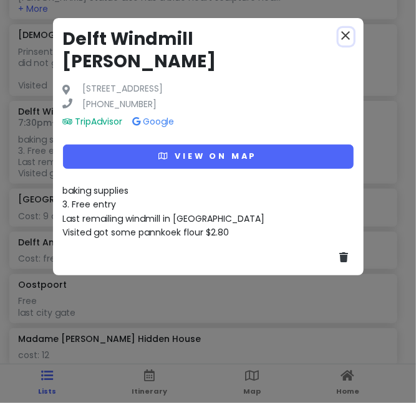
click at [347, 35] on icon "close" at bounding box center [346, 35] width 15 height 15
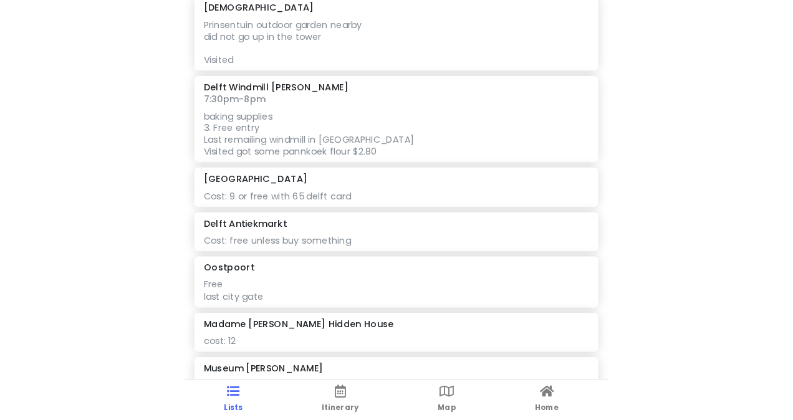
scroll to position [1226, 0]
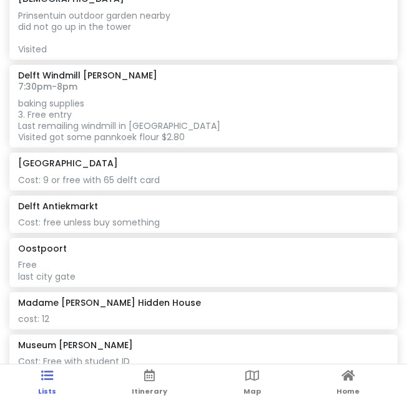
click at [168, 186] on div "Cost: 9 or free with 65 delft card" at bounding box center [203, 180] width 370 height 11
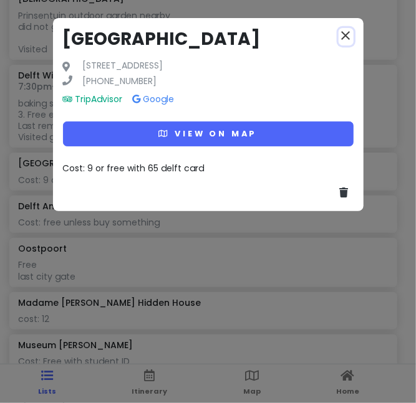
click at [345, 28] on icon "close" at bounding box center [346, 35] width 15 height 15
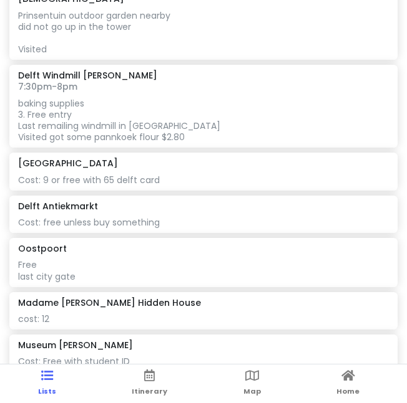
click at [131, 186] on div "Cost: 9 or free with 65 delft card" at bounding box center [203, 180] width 370 height 11
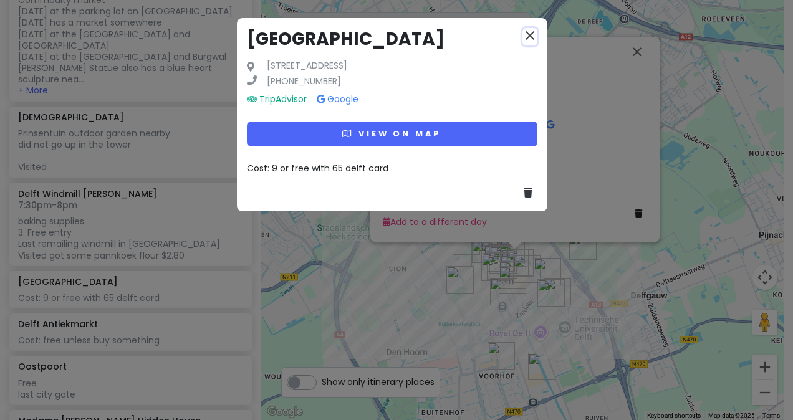
click at [406, 32] on icon "close" at bounding box center [530, 35] width 15 height 15
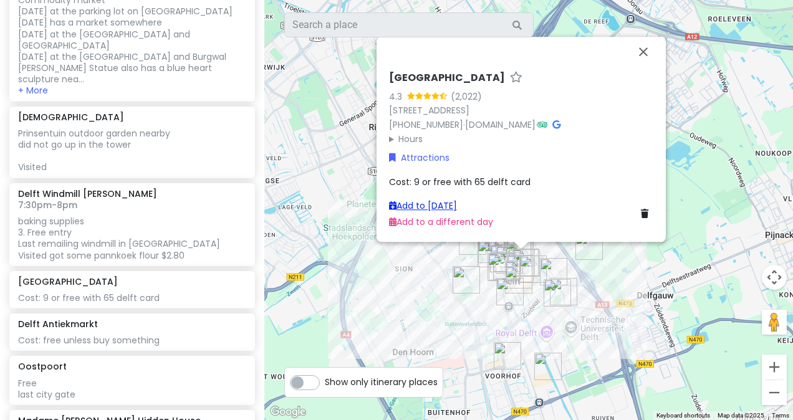
click at [406, 206] on link "Add to [DATE]" at bounding box center [423, 206] width 68 height 12
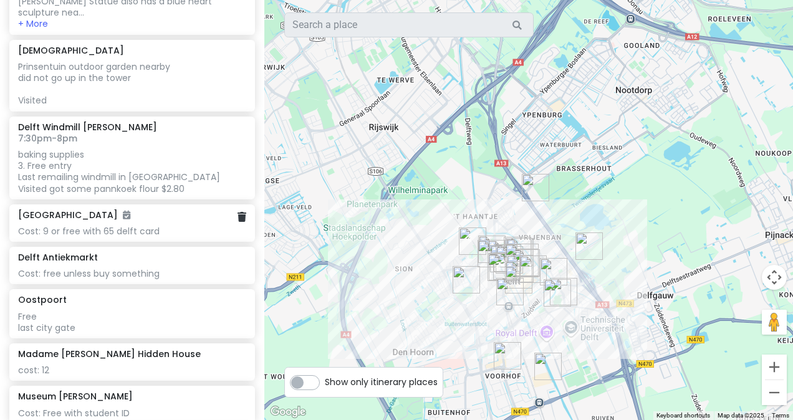
scroll to position [1297, 0]
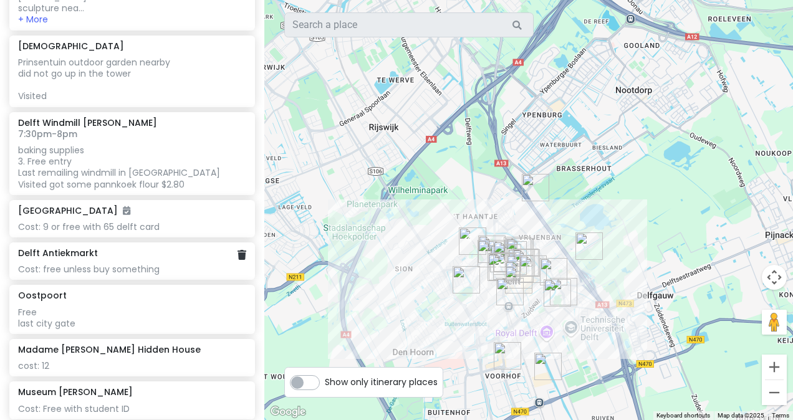
click at [146, 264] on div "Cost: free unless buy something" at bounding box center [132, 269] width 228 height 11
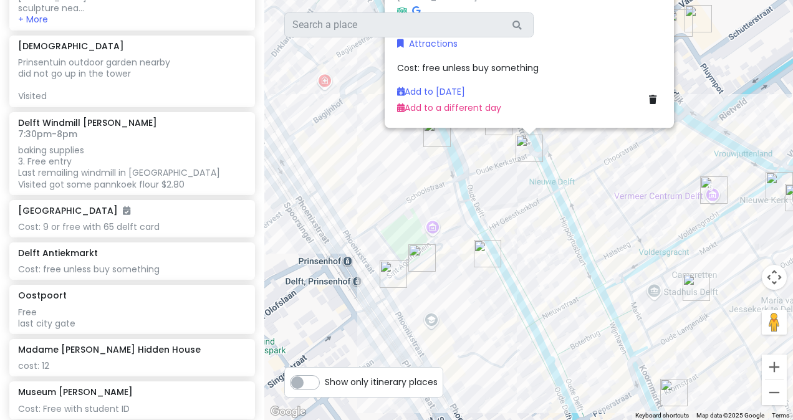
click at [406, 87] on div "Add to [DATE] Add to a different day" at bounding box center [529, 100] width 264 height 31
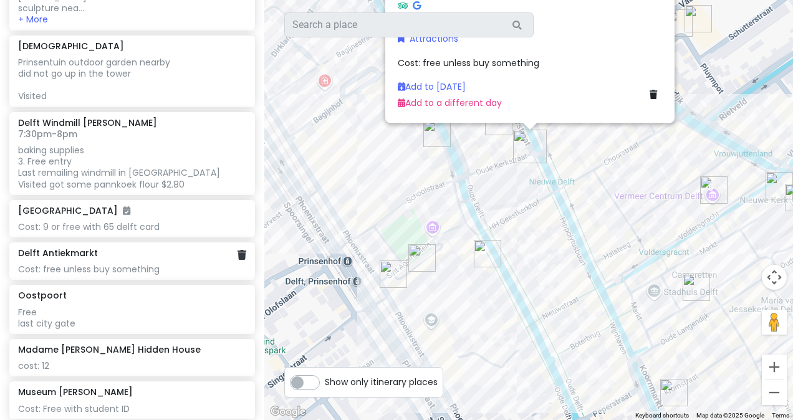
click at [164, 248] on div "Delft Antiekmarkt" at bounding box center [132, 253] width 228 height 11
click at [176, 248] on div "Delft Antiekmarkt Cost: free unless buy something" at bounding box center [132, 261] width 228 height 27
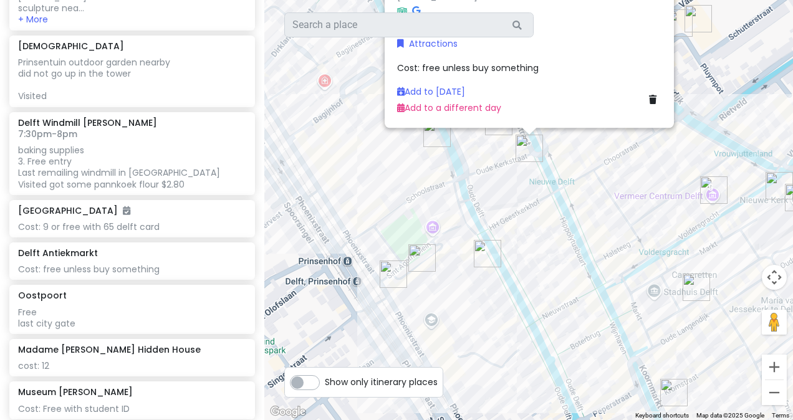
click at [406, 178] on div "Delft Antiekmarkt 4.6 (20) [STREET_ADDRESS] Hours [DATE] Closed [DATE] Closed […" at bounding box center [528, 210] width 529 height 420
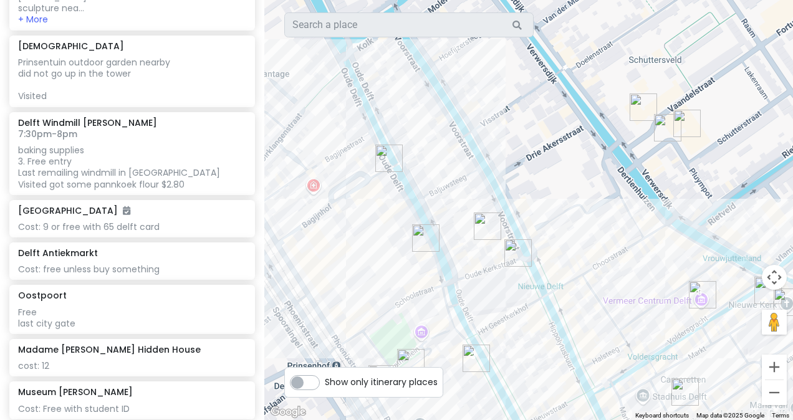
drag, startPoint x: 468, startPoint y: 253, endPoint x: 455, endPoint y: 365, distance: 112.9
click at [406, 365] on div at bounding box center [528, 210] width 529 height 420
click at [406, 256] on img "Delft Antiekmarkt" at bounding box center [516, 252] width 37 height 37
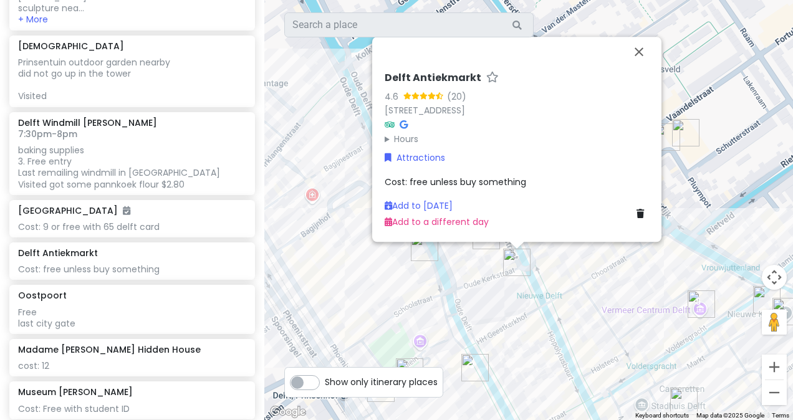
click at [406, 182] on span "Cost: free unless buy something" at bounding box center [456, 182] width 142 height 12
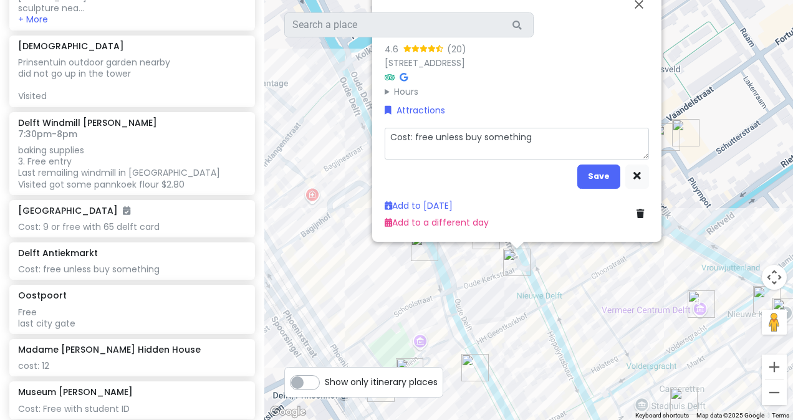
click at [406, 138] on textarea "Cost: free unless buy something" at bounding box center [517, 144] width 264 height 32
type textarea "x"
type textarea "Cost: free unless buy something"
type textarea "x"
type textarea "Cost: free unless buy something"
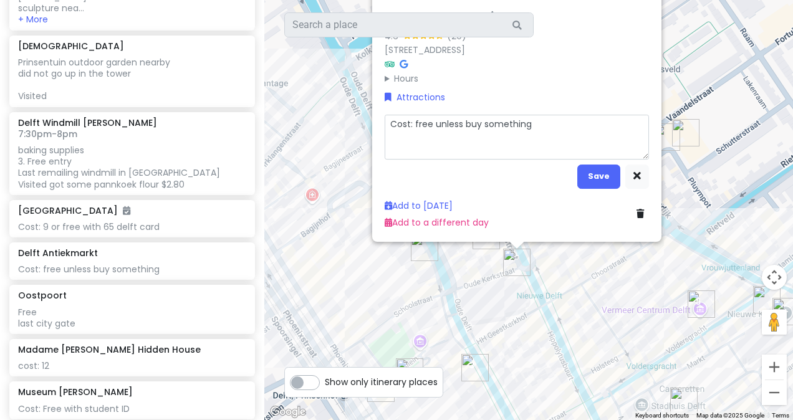
type textarea "x"
type textarea "Cost: free unless buy something V"
click at [406, 177] on button "Save" at bounding box center [598, 177] width 43 height 24
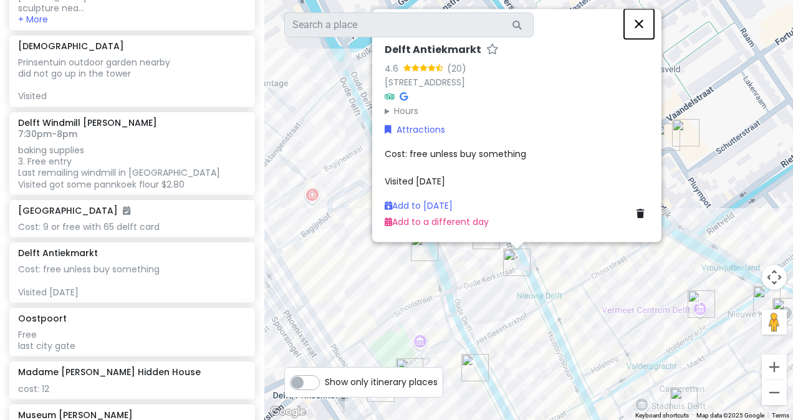
click at [406, 22] on button "Close" at bounding box center [639, 24] width 30 height 30
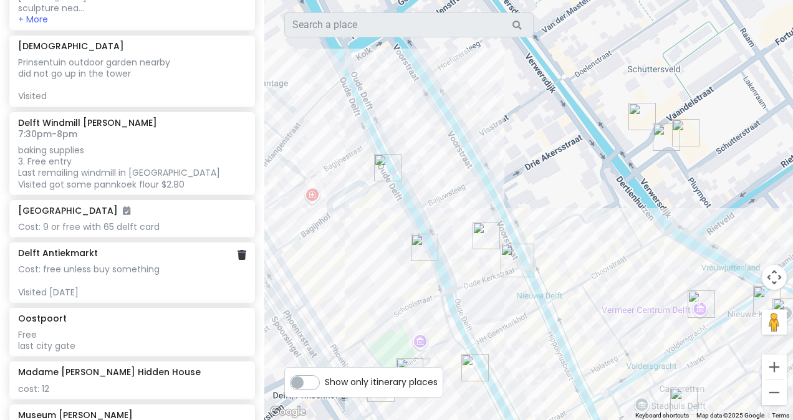
scroll to position [1311, 0]
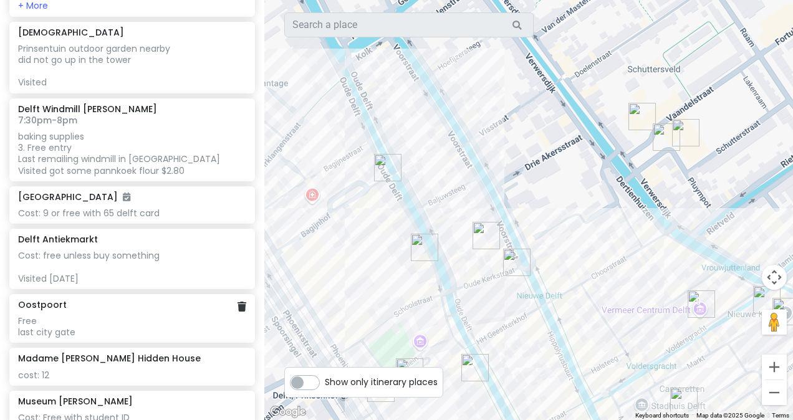
click at [122, 315] on div "Free last city gate" at bounding box center [132, 326] width 228 height 22
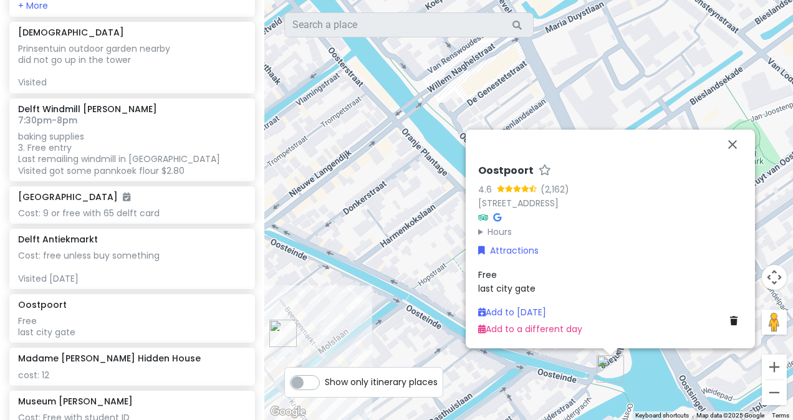
click at [406, 278] on div "Free last city gate" at bounding box center [610, 281] width 264 height 28
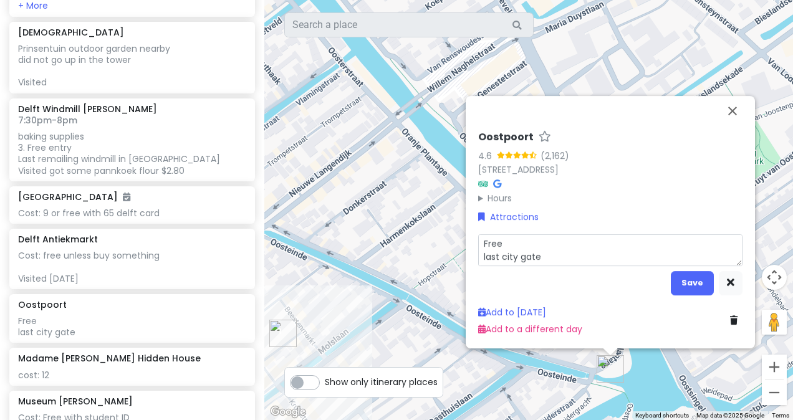
click at [406, 260] on textarea "Free last city gate" at bounding box center [610, 250] width 264 height 32
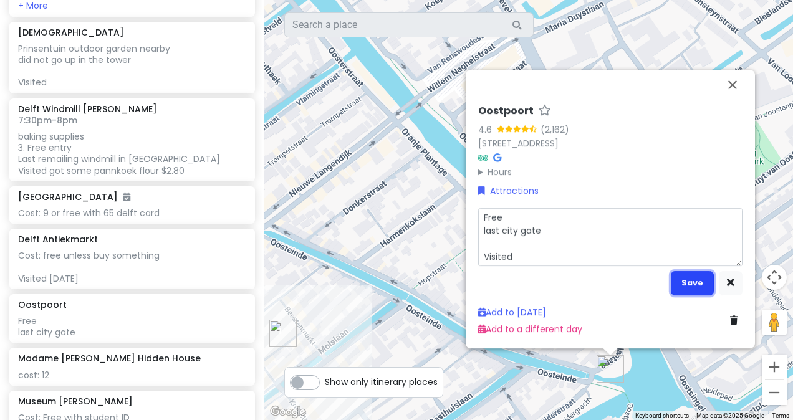
click at [406, 280] on button "Save" at bounding box center [692, 283] width 43 height 24
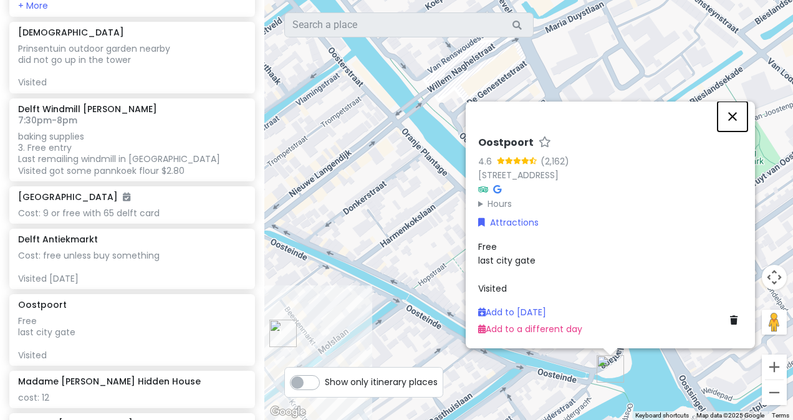
click at [406, 118] on button "Close" at bounding box center [733, 117] width 30 height 30
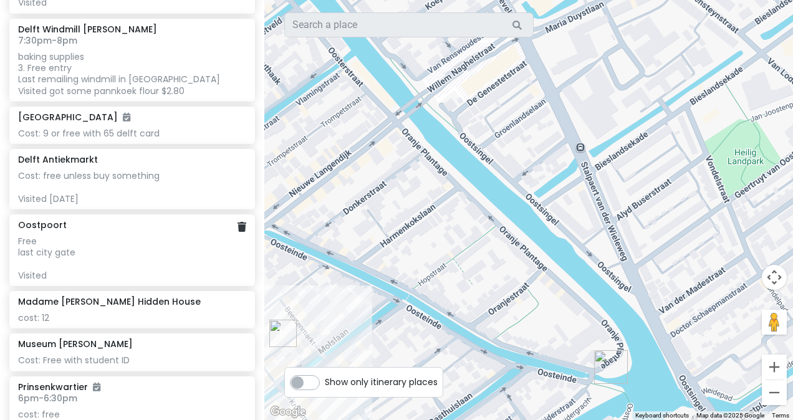
scroll to position [1391, 0]
click at [120, 296] on h6 "Madame [PERSON_NAME] Hidden House" at bounding box center [109, 301] width 183 height 11
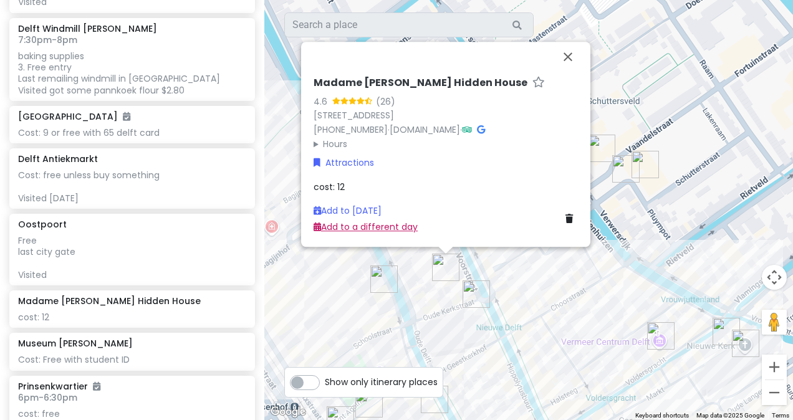
click at [352, 229] on link "Add to a different day" at bounding box center [366, 227] width 104 height 12
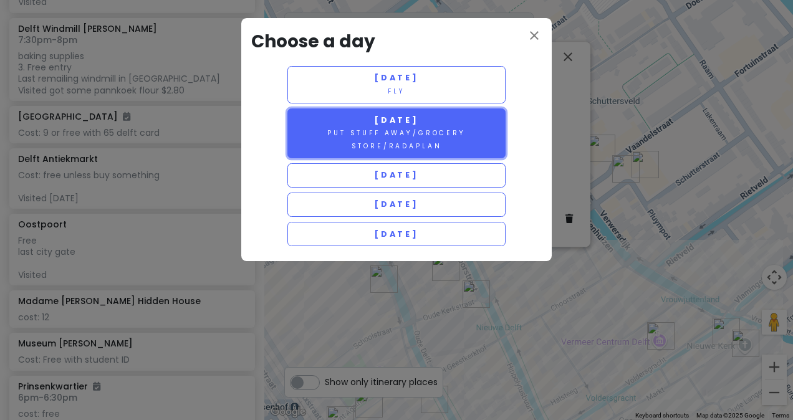
click at [406, 118] on span "[DATE]" at bounding box center [396, 120] width 45 height 11
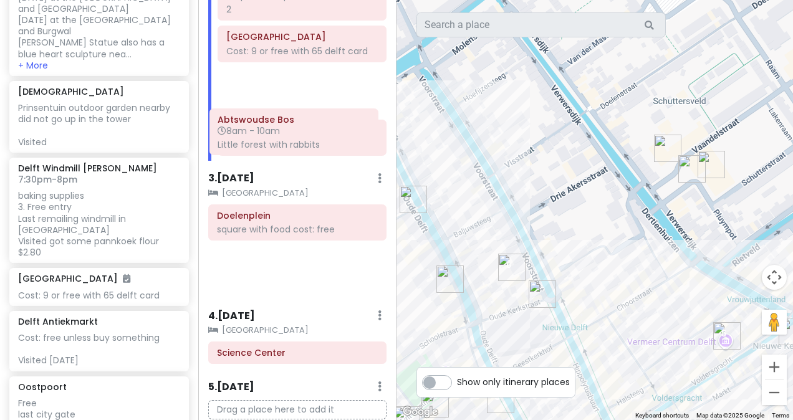
scroll to position [375, 0]
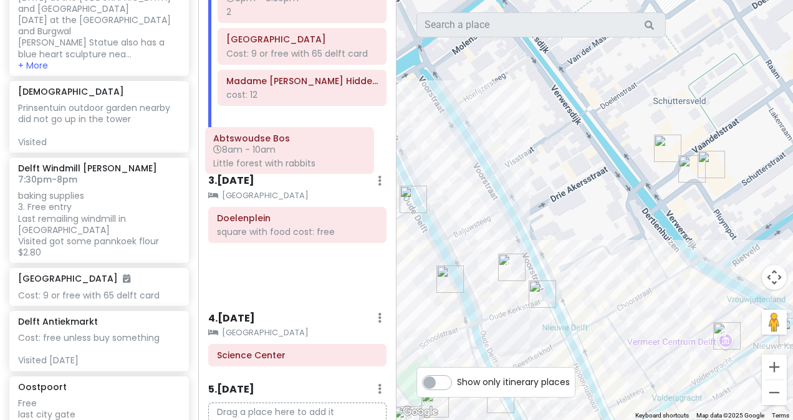
drag, startPoint x: 279, startPoint y: 180, endPoint x: 276, endPoint y: 151, distance: 28.9
click at [276, 151] on div "Itinerary × 1 . [DATE] Edit Day Notes Clear Lodging Delete Day fly Hotel [GEOGR…" at bounding box center [297, 210] width 198 height 420
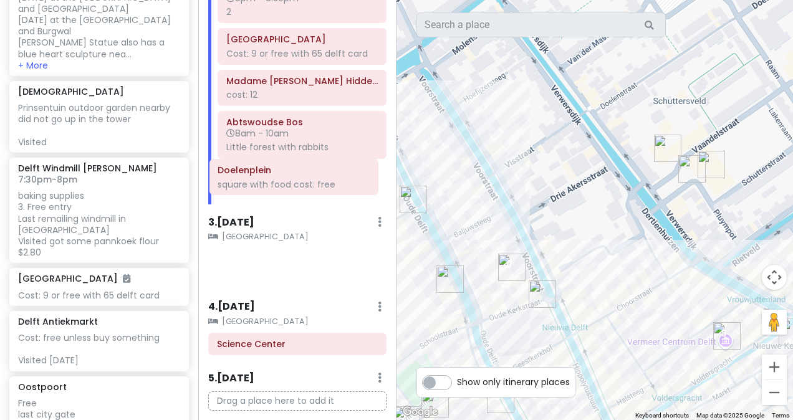
drag, startPoint x: 262, startPoint y: 231, endPoint x: 263, endPoint y: 175, distance: 56.8
click at [263, 175] on div "Itinerary × 1 . [DATE] Edit Day Notes Clear Lodging Delete Day fly Hotel [GEOGR…" at bounding box center [297, 210] width 198 height 420
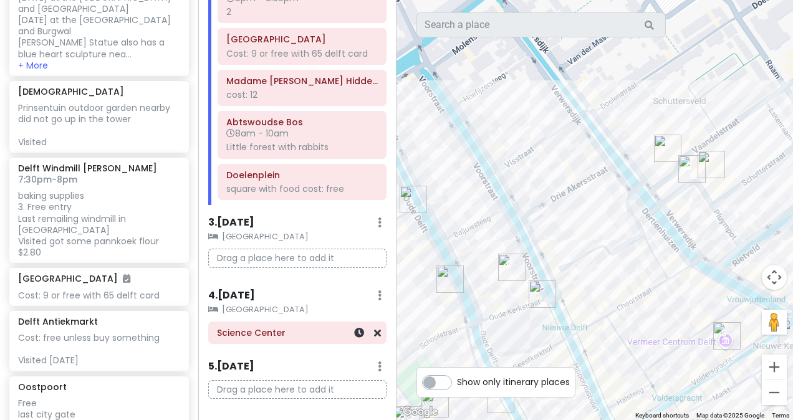
scroll to position [377, 0]
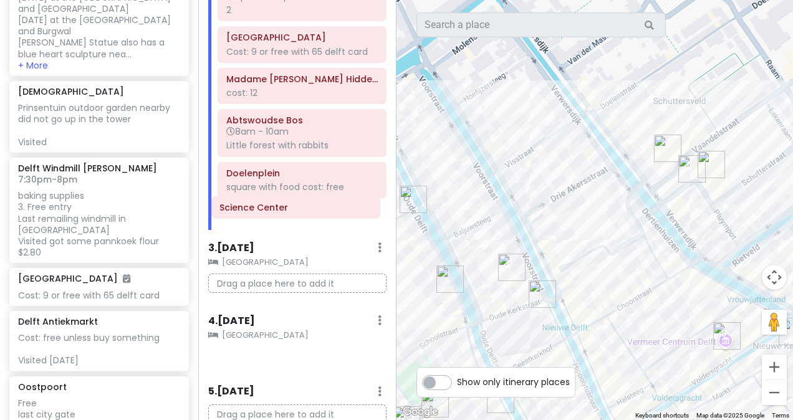
drag, startPoint x: 249, startPoint y: 337, endPoint x: 252, endPoint y: 205, distance: 132.2
click at [252, 205] on div "Itinerary × 1 . [DATE] Edit Day Notes Clear Lodging Delete Day fly Hotel [GEOGR…" at bounding box center [297, 210] width 198 height 420
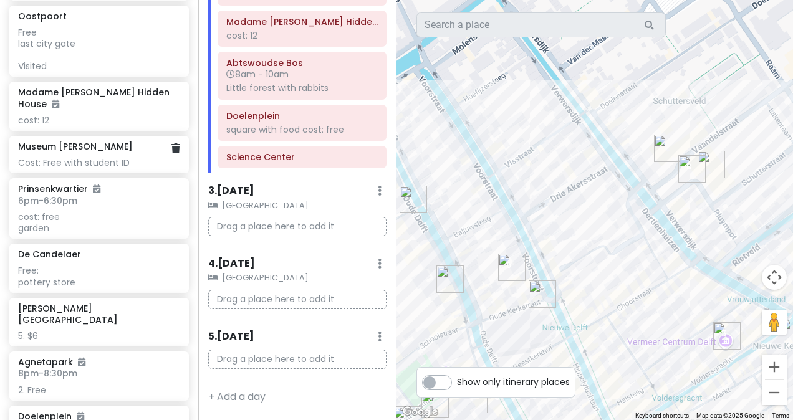
scroll to position [1763, 0]
click at [127, 168] on div "Cost: Free with student ID" at bounding box center [98, 162] width 161 height 11
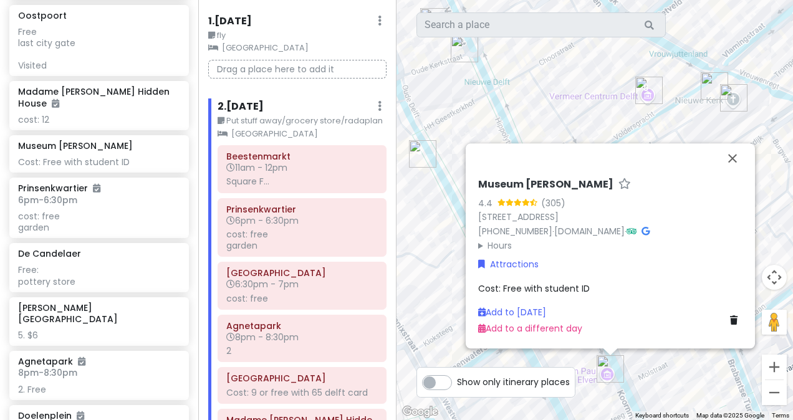
scroll to position [0, 0]
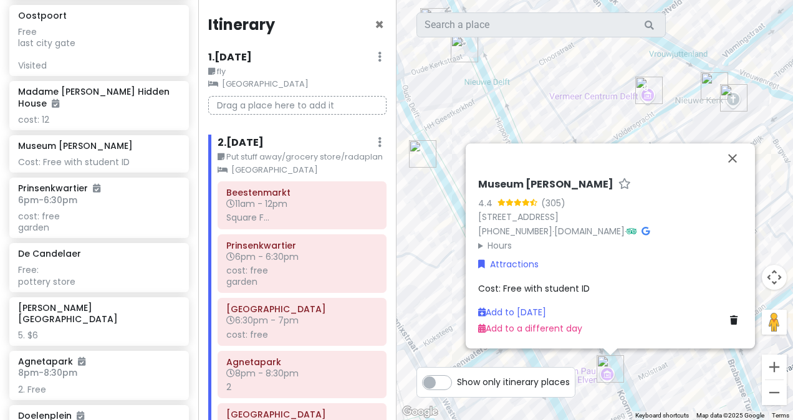
click at [241, 137] on h6 "2 . [DATE]" at bounding box center [241, 143] width 46 height 13
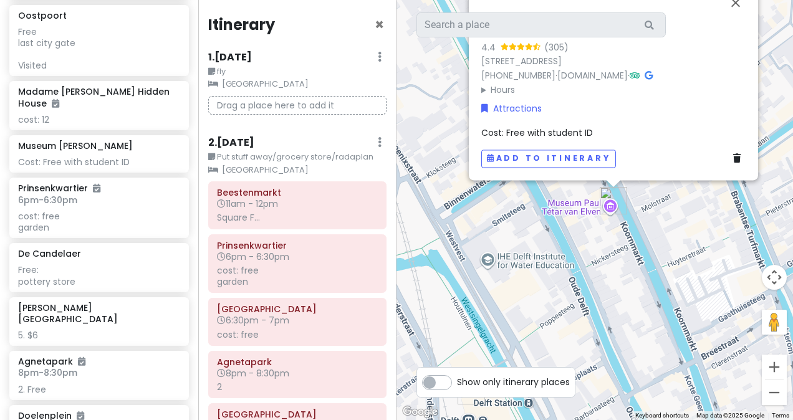
drag, startPoint x: 441, startPoint y: 262, endPoint x: 444, endPoint y: 76, distance: 186.4
click at [406, 76] on div "Museum [PERSON_NAME] van Elven 4.4 (305) [STREET_ADDRESS] [PHONE_NUMBER] · [DOM…" at bounding box center [595, 210] width 397 height 420
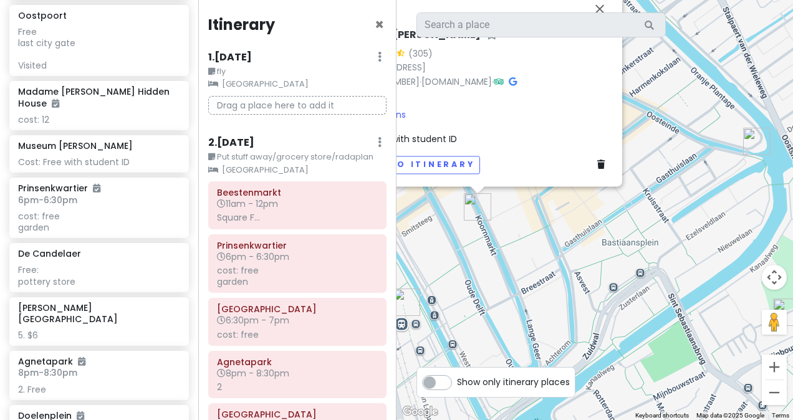
drag, startPoint x: 685, startPoint y: 313, endPoint x: 580, endPoint y: 308, distance: 105.5
click at [406, 308] on div "Museum [PERSON_NAME] van Elven 4.4 (305) [STREET_ADDRESS] [PHONE_NUMBER] · [DOM…" at bounding box center [595, 210] width 397 height 420
click at [406, 146] on div "Cost: Free with student ID" at bounding box center [477, 139] width 264 height 14
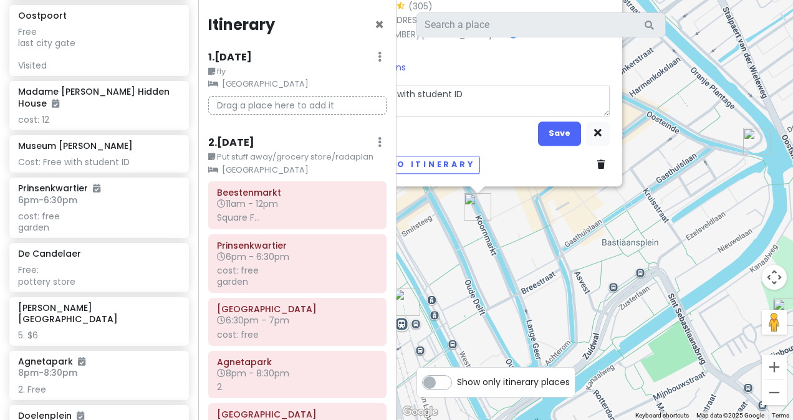
click at [406, 105] on textarea "Cost: Free with student ID" at bounding box center [477, 101] width 264 height 32
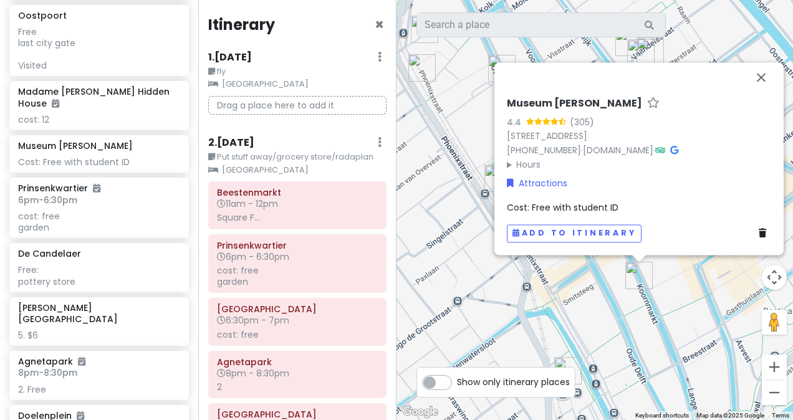
drag, startPoint x: 527, startPoint y: 242, endPoint x: 700, endPoint y: 313, distance: 186.8
click at [406, 313] on div "Museum [PERSON_NAME] van Elven 4.4 (305) [STREET_ADDRESS] [PHONE_NUMBER] · [DOM…" at bounding box center [595, 210] width 397 height 420
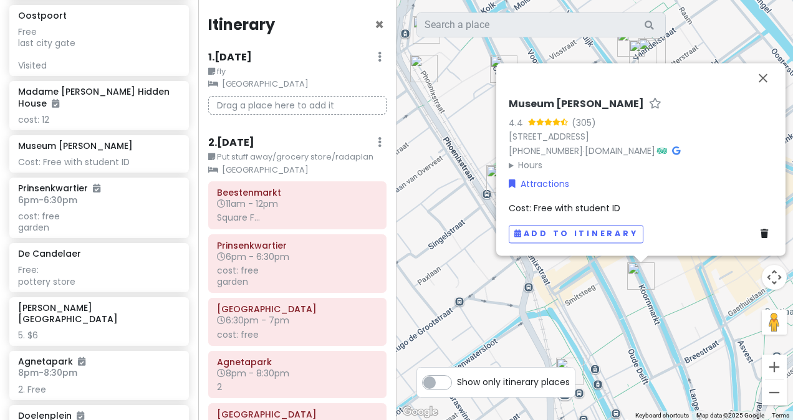
click at [406, 201] on div "Museum [PERSON_NAME] van Elven 4.4 (305) [STREET_ADDRESS] [PHONE_NUMBER] · [DOM…" at bounding box center [641, 170] width 274 height 155
click at [406, 207] on span "Cost: Free with student ID" at bounding box center [565, 208] width 112 height 12
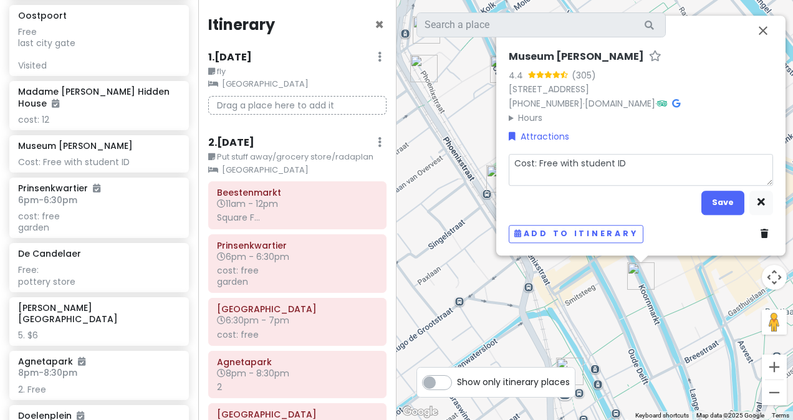
click at [406, 169] on textarea "Cost: Free with student ID" at bounding box center [641, 170] width 264 height 32
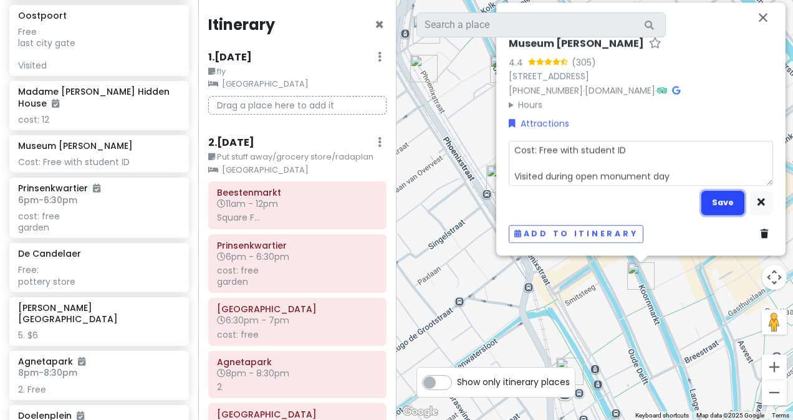
click at [406, 200] on button "Save" at bounding box center [722, 203] width 43 height 24
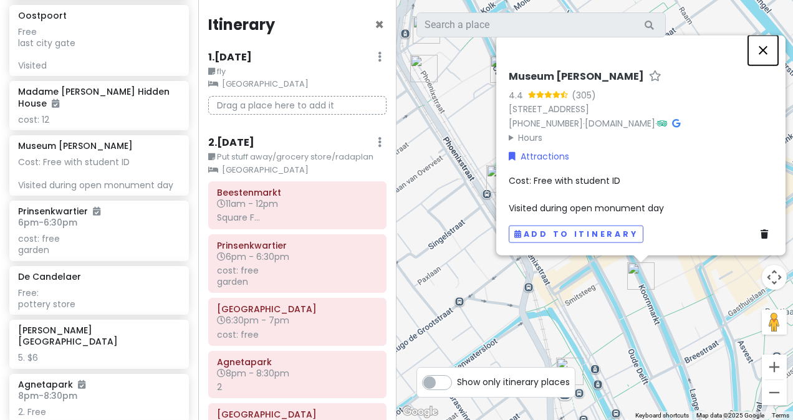
click at [406, 55] on button "Close" at bounding box center [763, 51] width 30 height 30
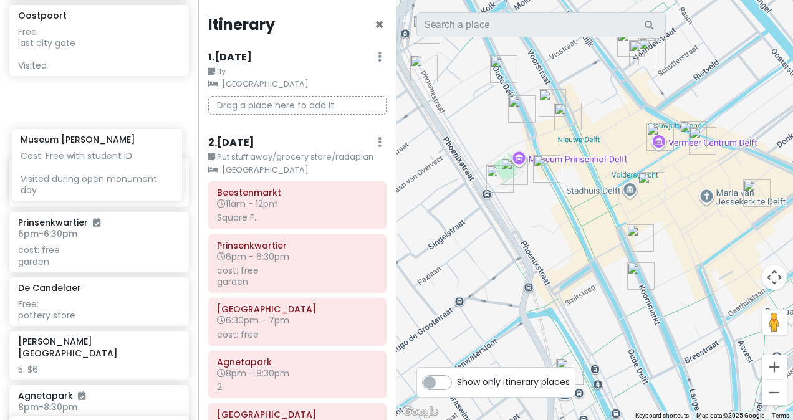
drag, startPoint x: 125, startPoint y: 231, endPoint x: 128, endPoint y: 156, distance: 74.9
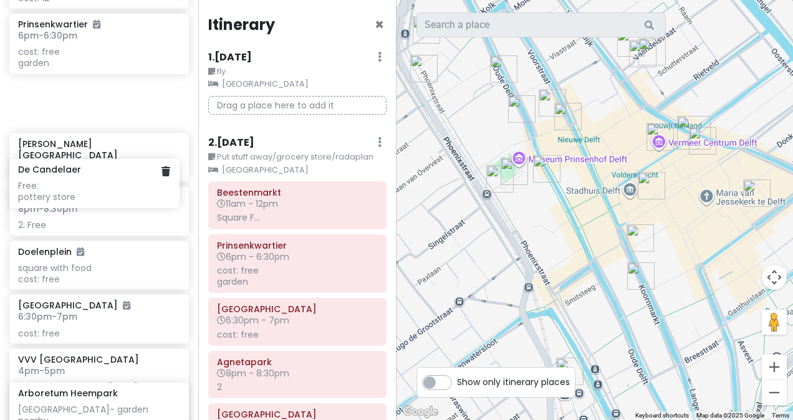
scroll to position [1950, 19]
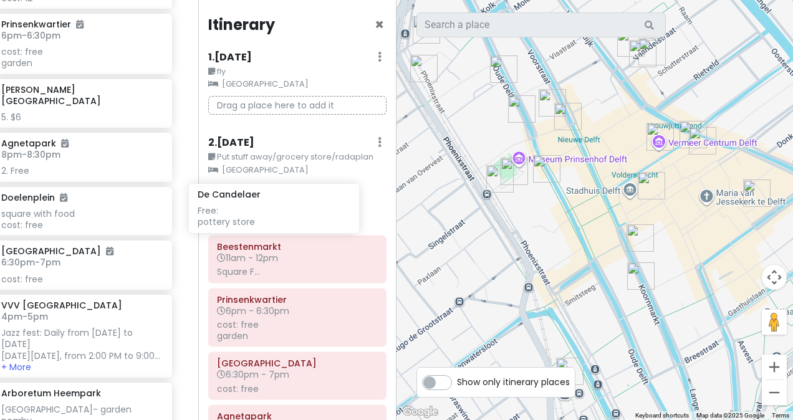
drag, startPoint x: 91, startPoint y: 198, endPoint x: 271, endPoint y: 223, distance: 181.3
click at [271, 223] on div "Delft Trip Private Change Dates Make a Copy Delete Trip Go Pro ⚡️ Give Feedback…" at bounding box center [396, 210] width 793 height 420
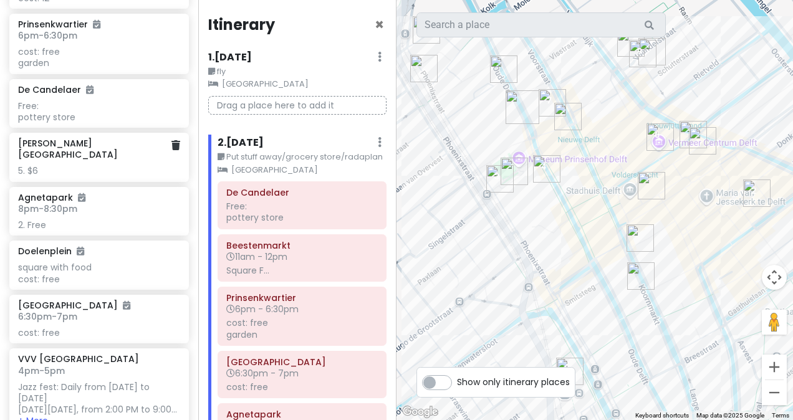
scroll to position [1950, 1]
click at [80, 176] on div "5. $6" at bounding box center [97, 170] width 161 height 11
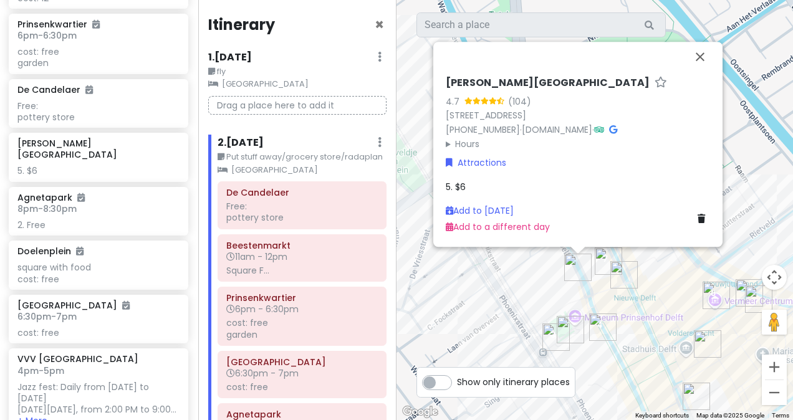
click at [256, 139] on h6 "2 . [DATE]" at bounding box center [241, 143] width 46 height 13
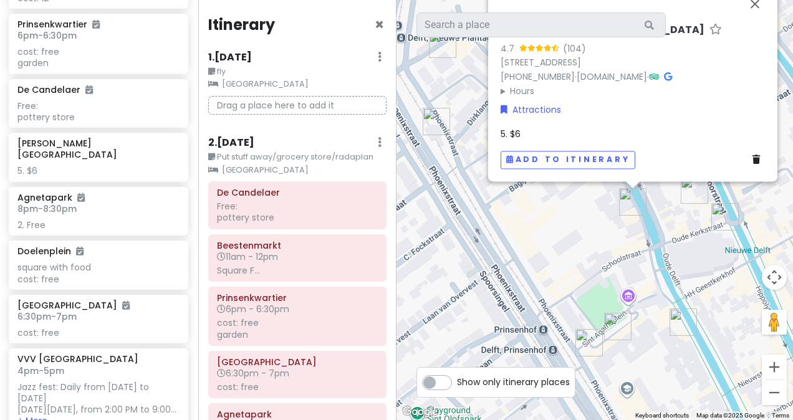
drag, startPoint x: 637, startPoint y: 311, endPoint x: 670, endPoint y: 261, distance: 59.5
click at [406, 261] on div "[PERSON_NAME][GEOGRAPHIC_DATA] 4.7 (104) [STREET_ADDRESS] [PHONE_NUMBER] · [DOM…" at bounding box center [595, 210] width 397 height 420
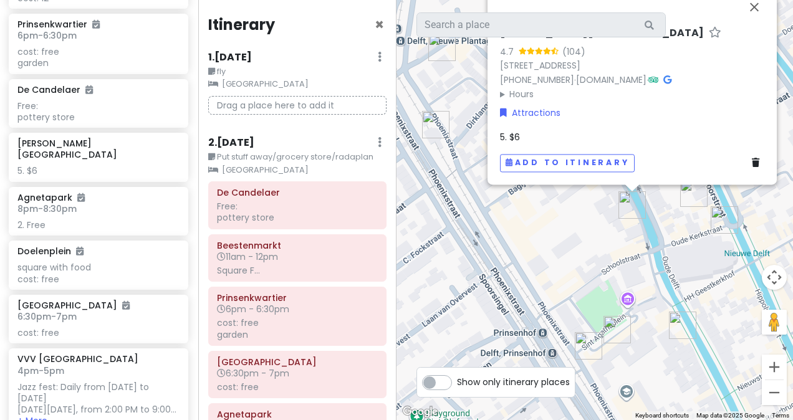
drag, startPoint x: 649, startPoint y: 290, endPoint x: 640, endPoint y: 318, distance: 29.4
click at [406, 318] on div "[PERSON_NAME][GEOGRAPHIC_DATA] 4.7 (104) [STREET_ADDRESS] [PHONE_NUMBER] · [DOM…" at bounding box center [595, 210] width 397 height 420
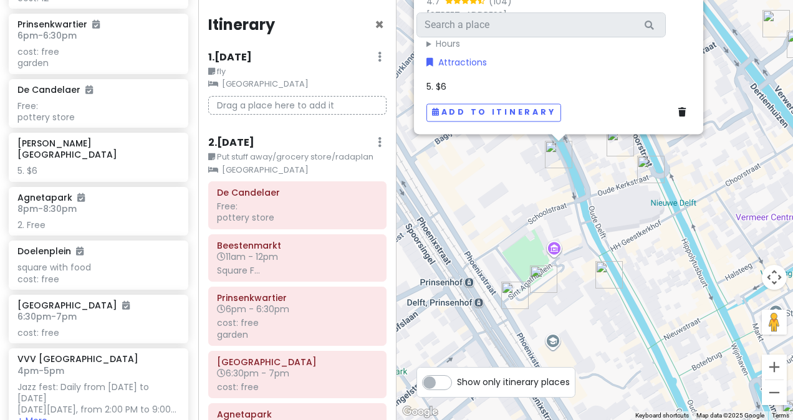
drag, startPoint x: 669, startPoint y: 319, endPoint x: 600, endPoint y: 241, distance: 103.8
click at [406, 241] on div "[PERSON_NAME][GEOGRAPHIC_DATA] 4.7 (104) [STREET_ADDRESS] [PHONE_NUMBER] · [DOM…" at bounding box center [595, 210] width 397 height 420
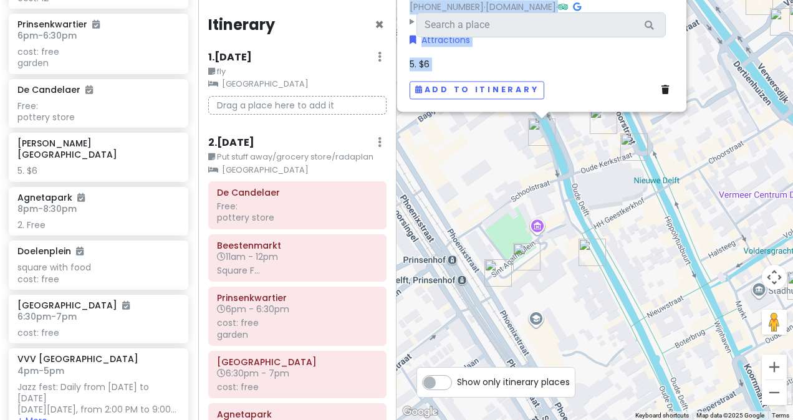
drag, startPoint x: 591, startPoint y: 87, endPoint x: 594, endPoint y: 197, distance: 109.8
click at [406, 197] on div "[PERSON_NAME][GEOGRAPHIC_DATA] 4.7 (104) [STREET_ADDRESS] [PHONE_NUMBER] · [DOM…" at bounding box center [595, 210] width 397 height 420
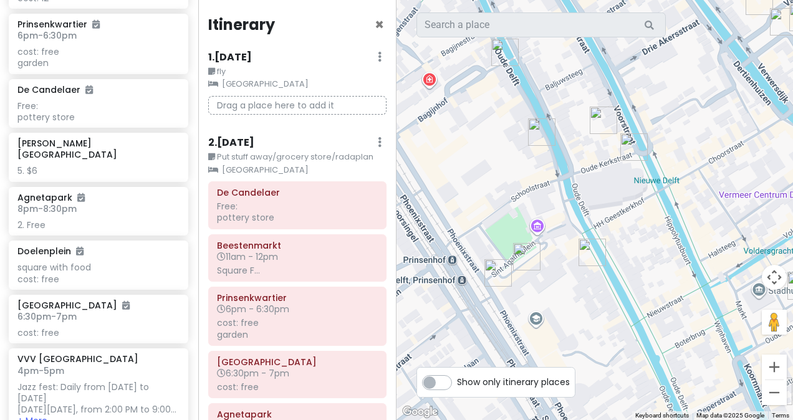
click at [406, 197] on div at bounding box center [595, 210] width 397 height 420
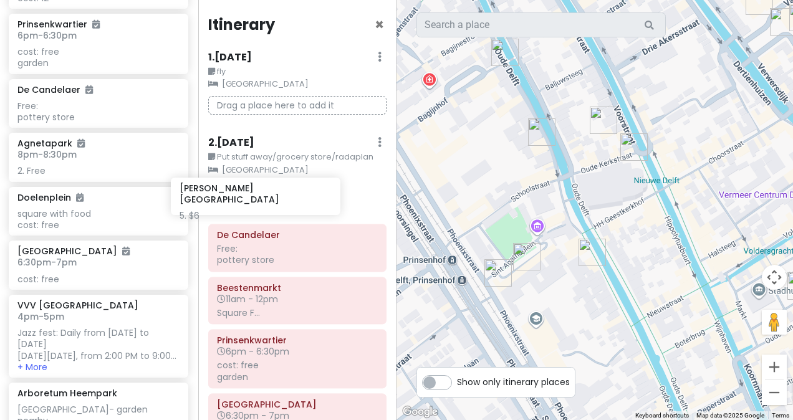
scroll to position [1950, 11]
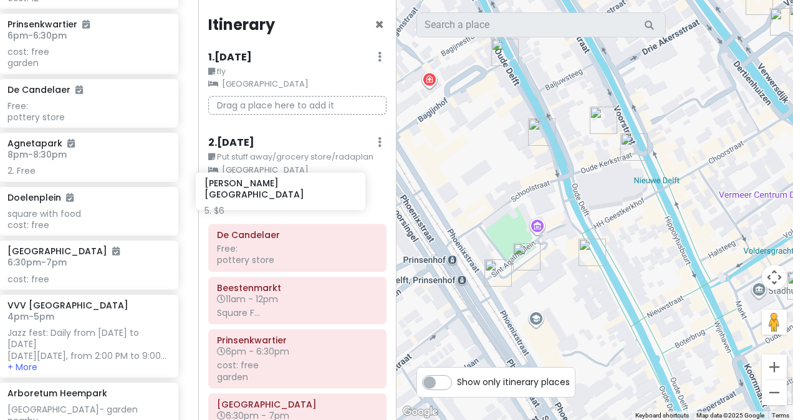
drag, startPoint x: 67, startPoint y: 239, endPoint x: 254, endPoint y: 198, distance: 191.4
click at [254, 198] on div "Delft Trip Private Change Dates Make a Copy Delete Trip Go Pro ⚡️ Give Feedback…" at bounding box center [396, 210] width 793 height 420
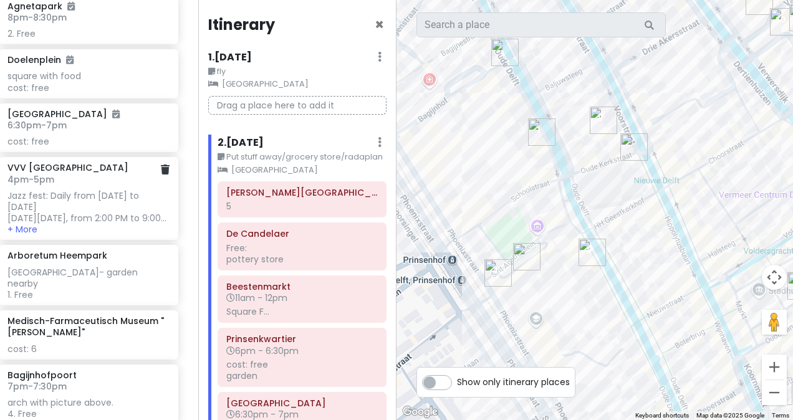
scroll to position [2169, 11]
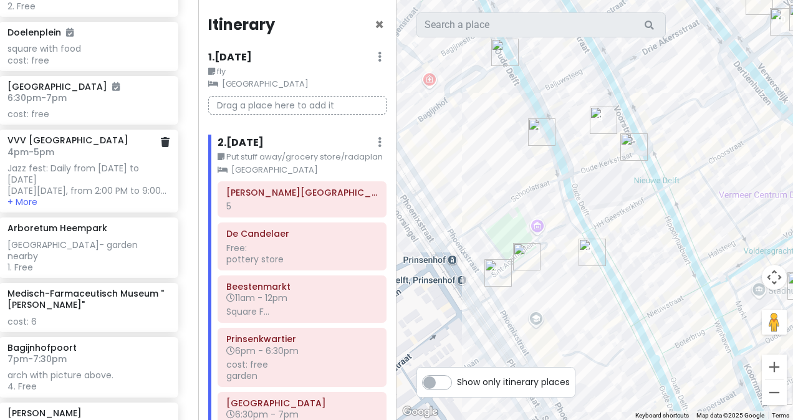
click at [77, 197] on div "Jazz fest: Daily from [DATE] to [DATE] [DATE][DATE], from 2:00 PM to 9:00..." at bounding box center [87, 180] width 161 height 34
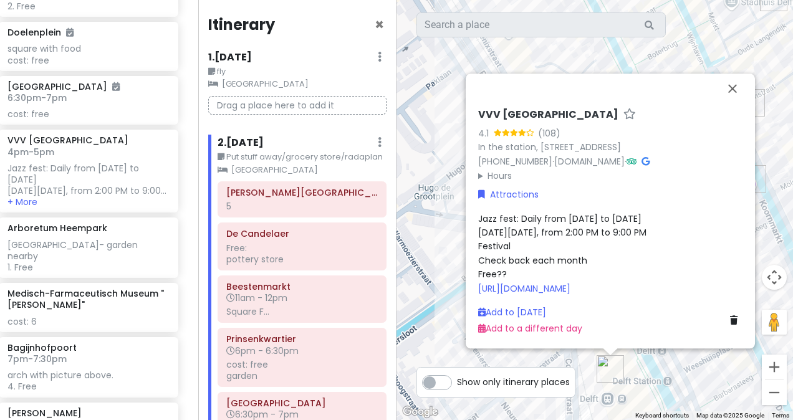
click at [406, 269] on div "Jazz fest: Daily from [DATE] to [DATE] [DATE][DATE], from 2:00 PM to 9:00 PM Fe…" at bounding box center [610, 254] width 264 height 84
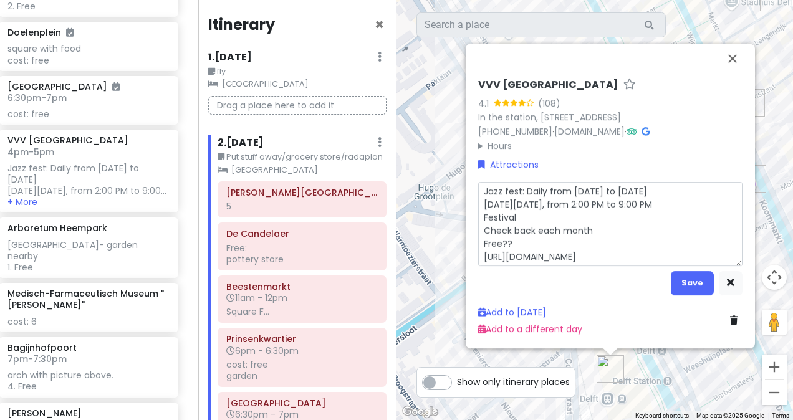
scroll to position [2, 0]
click at [406, 256] on textarea "Jazz fest: Daily from [DATE] to [DATE] [DATE][DATE], from 2:00 PM to 9:00 PM Fe…" at bounding box center [610, 224] width 264 height 84
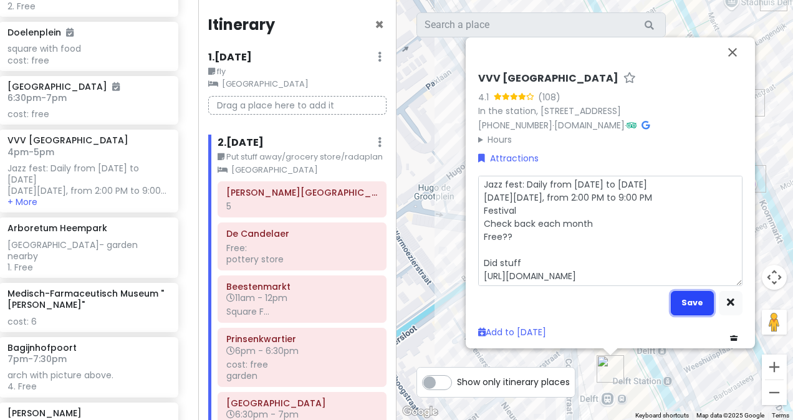
click at [406, 302] on button "Save" at bounding box center [692, 303] width 43 height 24
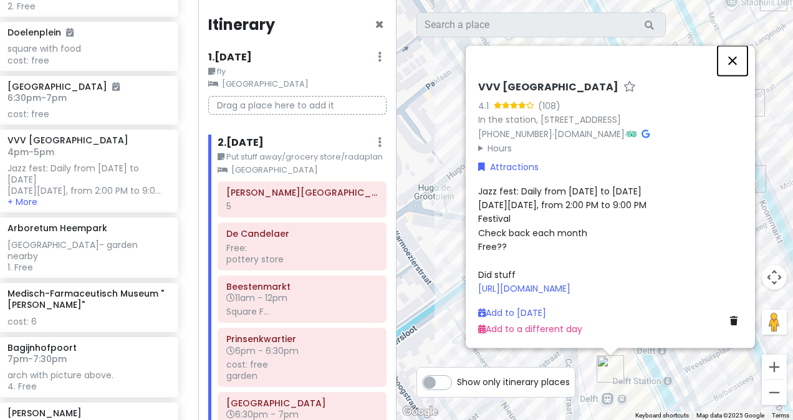
click at [406, 67] on button "Close" at bounding box center [733, 61] width 30 height 30
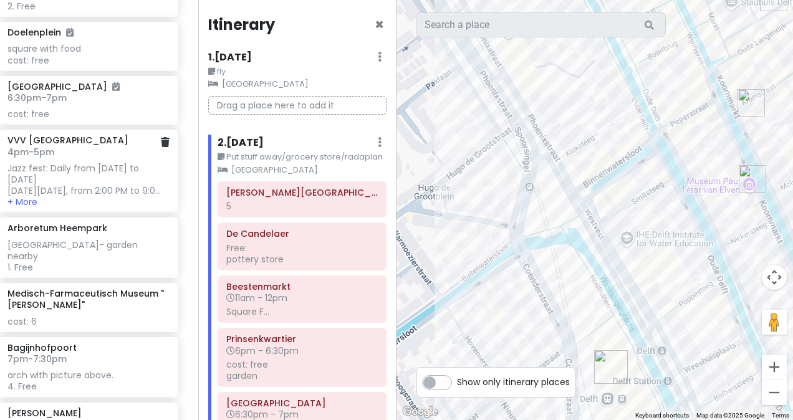
scroll to position [2203, 11]
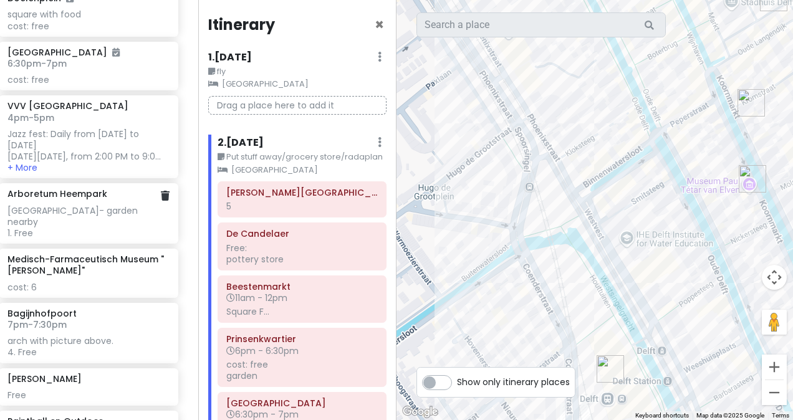
click at [118, 239] on div "[GEOGRAPHIC_DATA]- garden nearby 1. Free" at bounding box center [87, 222] width 161 height 34
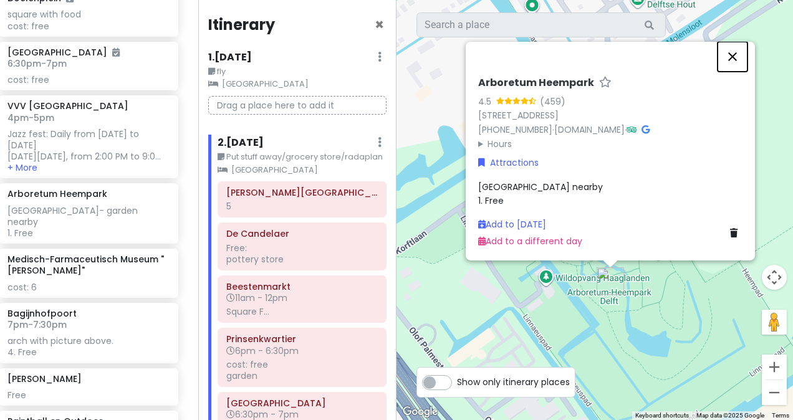
click at [406, 59] on button "Close" at bounding box center [733, 57] width 30 height 30
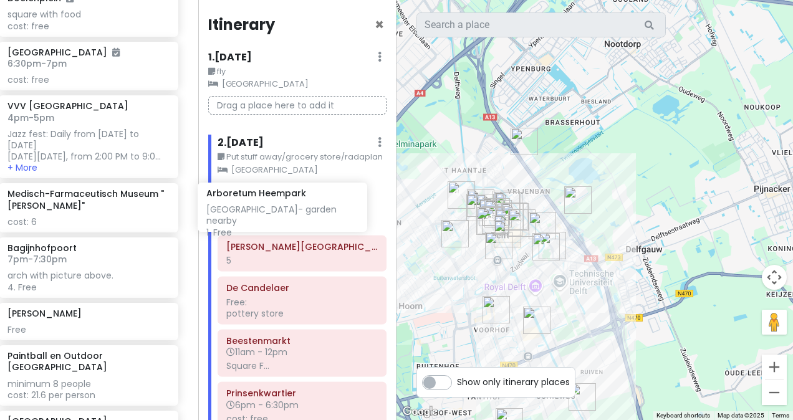
drag, startPoint x: 106, startPoint y: 303, endPoint x: 305, endPoint y: 222, distance: 214.8
click at [305, 222] on div "Delft Trip Private Change Dates Make a Copy Delete Trip Go Pro ⚡️ Give Feedback…" at bounding box center [396, 210] width 793 height 420
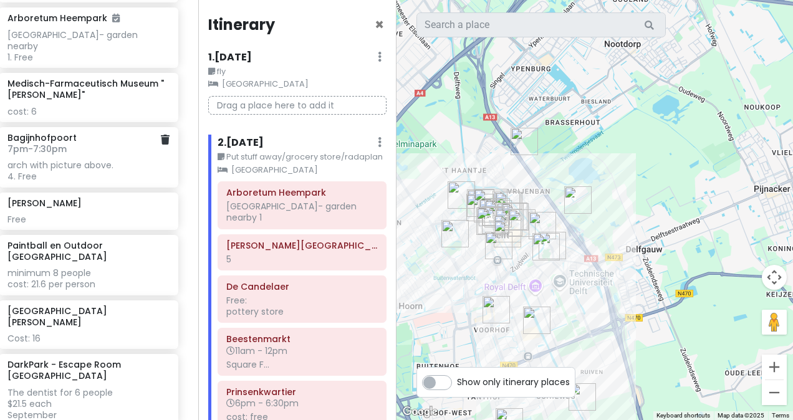
scroll to position [2379, 11]
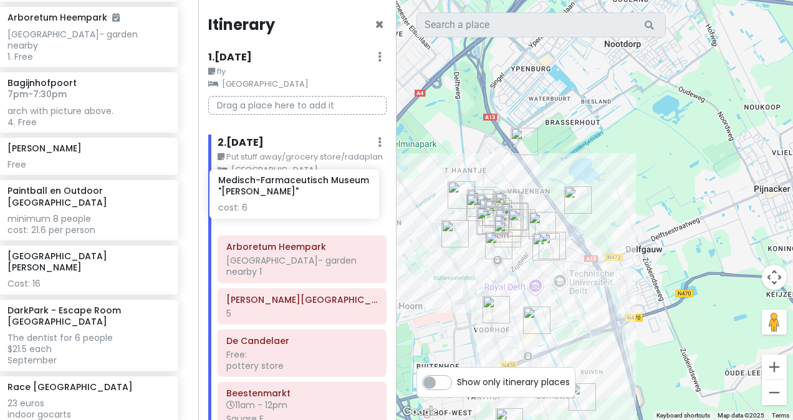
drag, startPoint x: 66, startPoint y: 181, endPoint x: 277, endPoint y: 210, distance: 212.6
click at [277, 210] on div "Delft Trip Private Change Dates Make a Copy Delete Trip Go Pro ⚡️ Give Feedback…" at bounding box center [396, 210] width 793 height 420
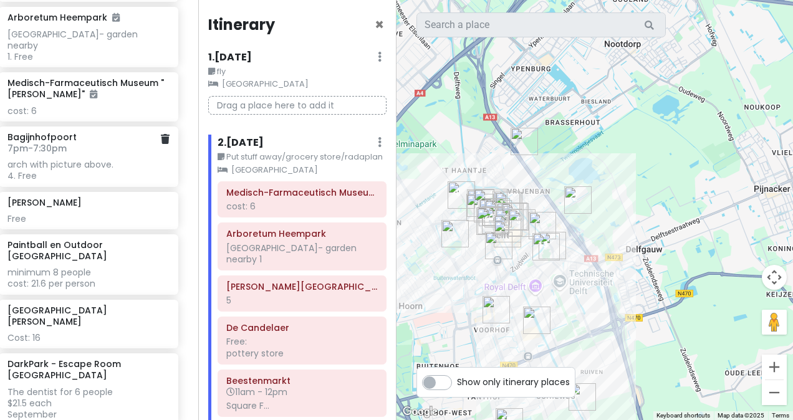
click at [95, 181] on div "arch with picture above. 4. Free" at bounding box center [87, 170] width 161 height 22
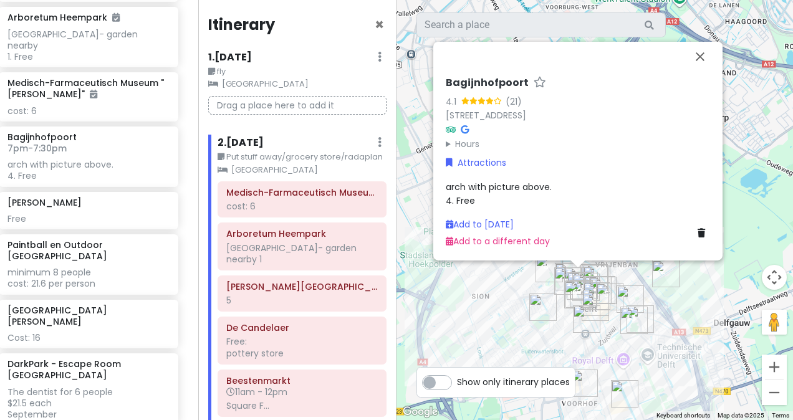
click at [406, 193] on span "arch with picture above. 4. Free" at bounding box center [499, 193] width 106 height 26
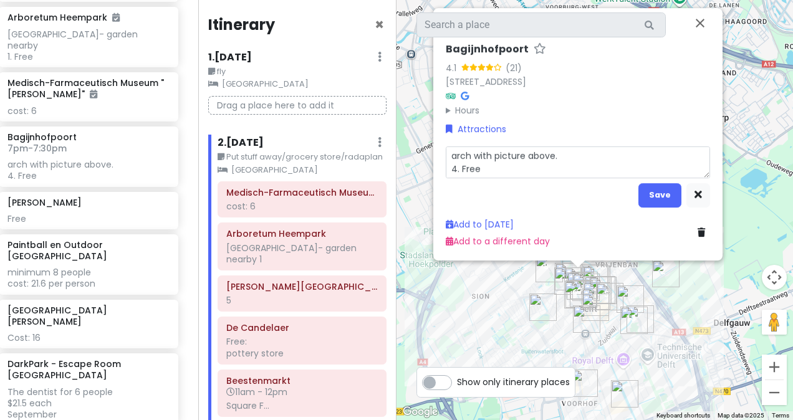
click at [406, 176] on textarea "arch with picture above. 4. Free" at bounding box center [578, 163] width 264 height 32
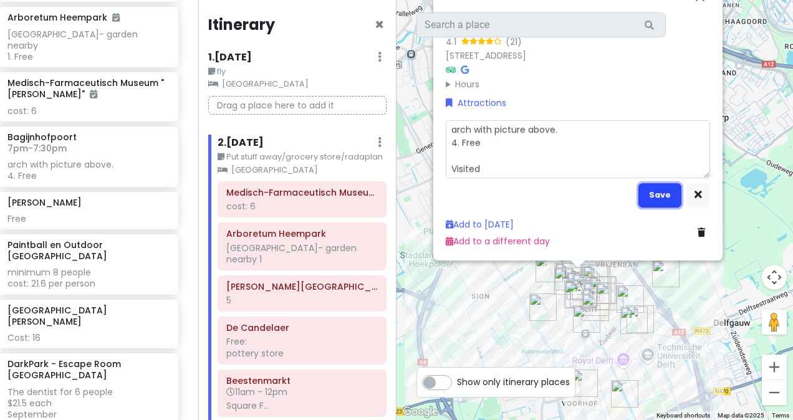
click at [406, 201] on button "Save" at bounding box center [659, 195] width 43 height 24
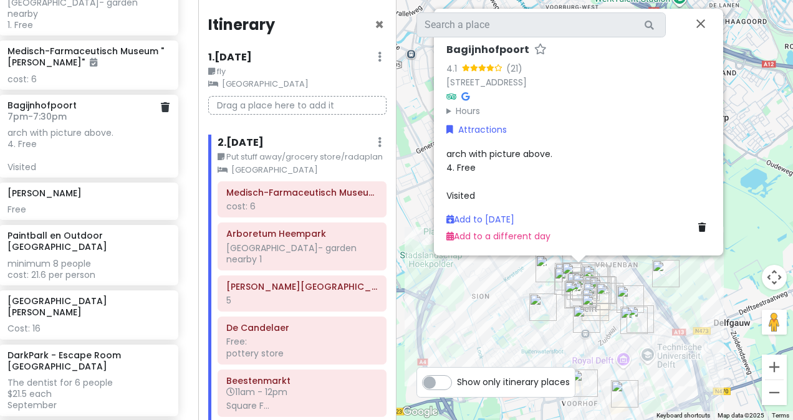
scroll to position [2420, 11]
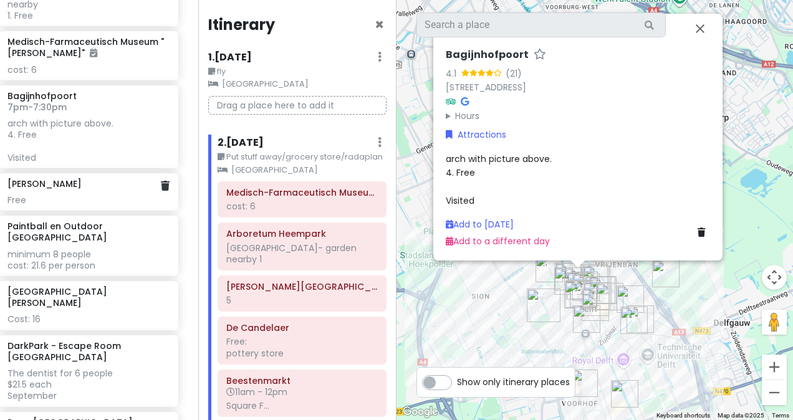
click at [77, 206] on div "Free" at bounding box center [87, 200] width 161 height 11
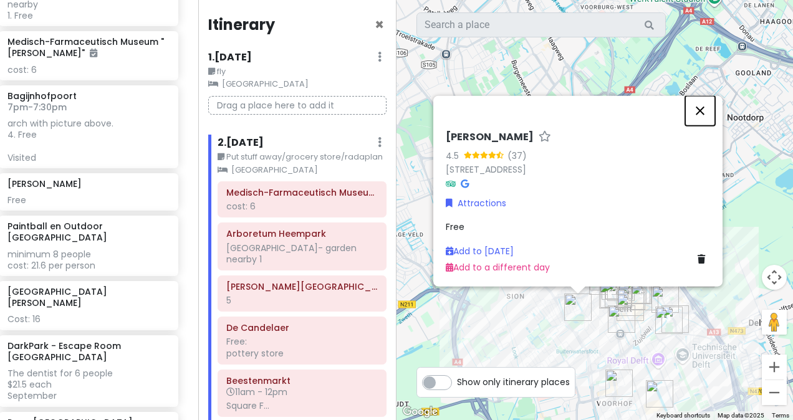
click at [406, 118] on button "Close" at bounding box center [700, 111] width 30 height 30
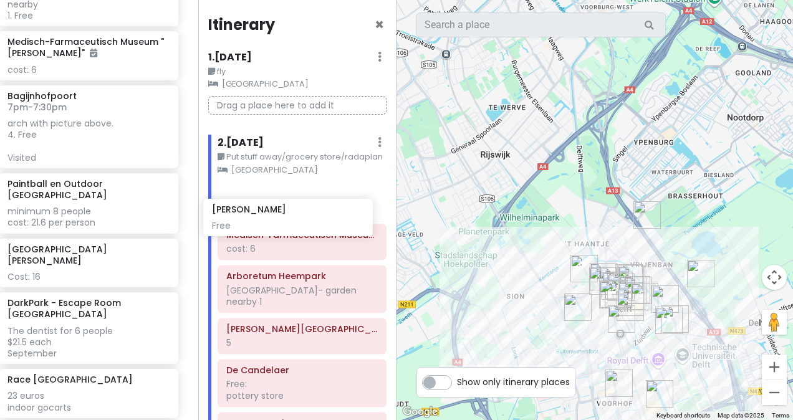
drag, startPoint x: 93, startPoint y: 257, endPoint x: 297, endPoint y: 213, distance: 209.1
click at [297, 213] on div "Delft Trip Private Change Dates Make a Copy Delete Trip Go Pro ⚡️ Give Feedback…" at bounding box center [396, 210] width 793 height 420
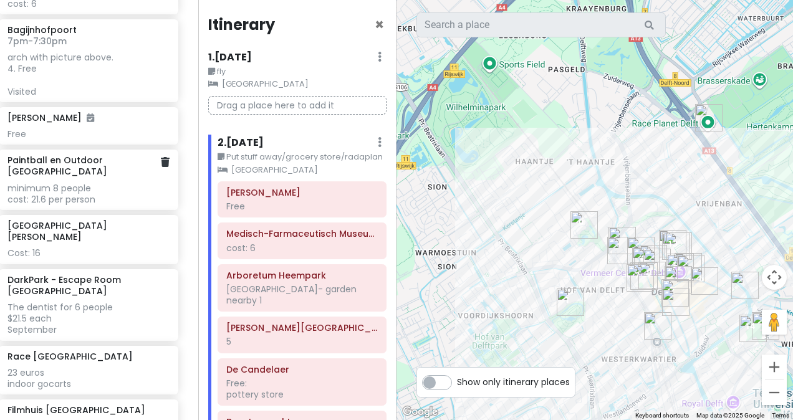
scroll to position [2487, 11]
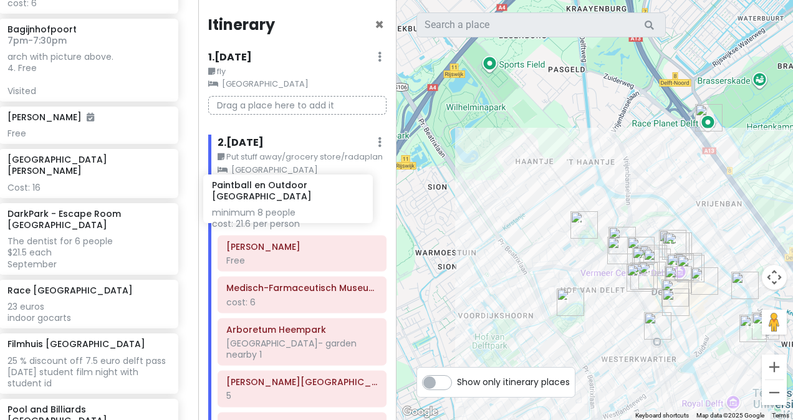
drag, startPoint x: 72, startPoint y: 256, endPoint x: 277, endPoint y: 216, distance: 208.3
click at [277, 216] on div "Delft Trip Private Change Dates Make a Copy Delete Trip Go Pro ⚡️ Give Feedback…" at bounding box center [396, 210] width 793 height 420
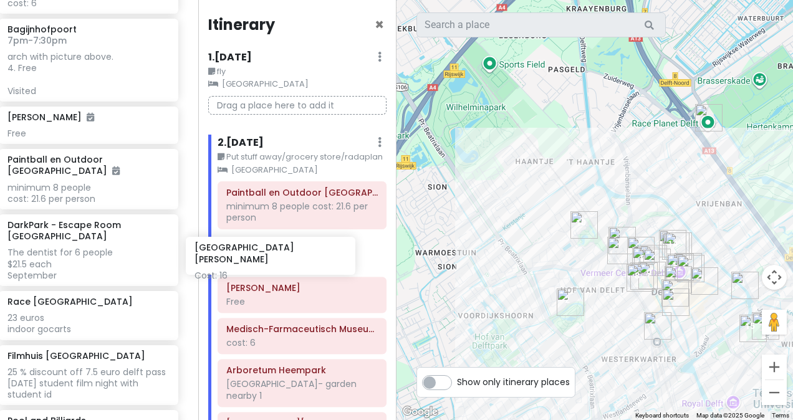
drag, startPoint x: 67, startPoint y: 286, endPoint x: 253, endPoint y: 249, distance: 189.9
click at [253, 249] on div "Delft Trip Private Change Dates Make a Copy Delete Trip Go Pro ⚡️ Give Feedback…" at bounding box center [396, 210] width 793 height 420
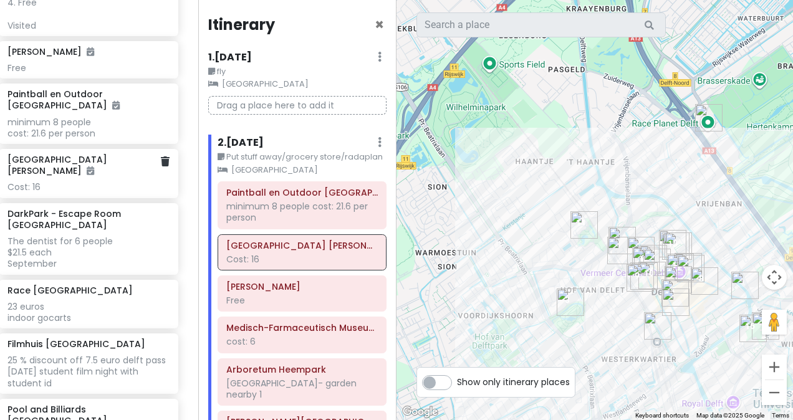
scroll to position [2553, 11]
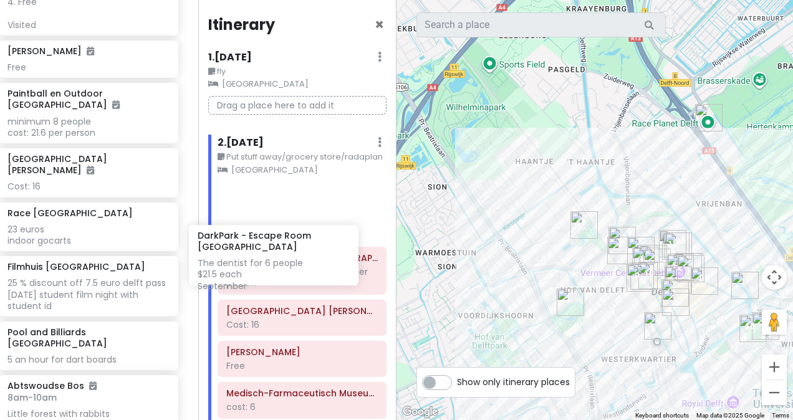
drag, startPoint x: 55, startPoint y: 284, endPoint x: 246, endPoint y: 261, distance: 191.6
click at [246, 261] on div "Delft Trip Private Change Dates Make a Copy Delete Trip Go Pro ⚡️ Give Feedback…" at bounding box center [396, 210] width 793 height 420
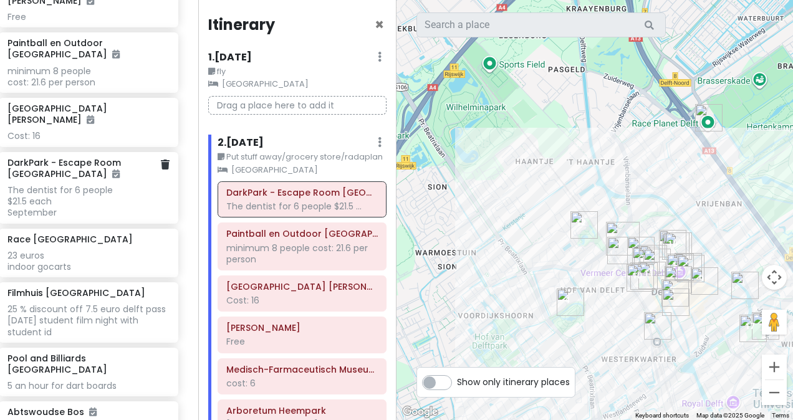
scroll to position [2604, 11]
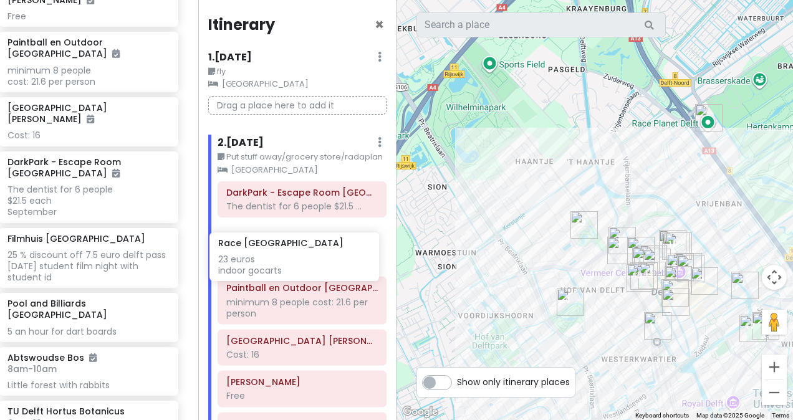
drag, startPoint x: 81, startPoint y: 297, endPoint x: 292, endPoint y: 266, distance: 213.0
click at [292, 266] on div "Delft Trip Private Change Dates Make a Copy Delete Trip Go Pro ⚡️ Give Feedback…" at bounding box center [396, 210] width 793 height 420
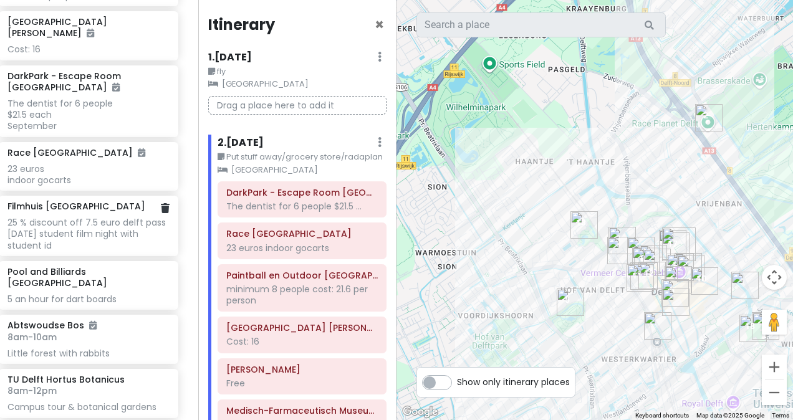
scroll to position [2691, 11]
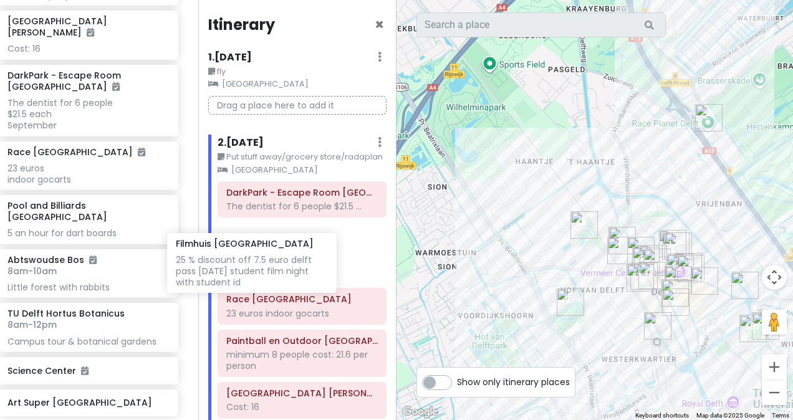
drag, startPoint x: 77, startPoint y: 254, endPoint x: 246, endPoint y: 257, distance: 169.0
click at [246, 257] on div "Delft Trip Private Change Dates Make a Copy Delete Trip Go Pro ⚡️ Give Feedback…" at bounding box center [396, 210] width 793 height 420
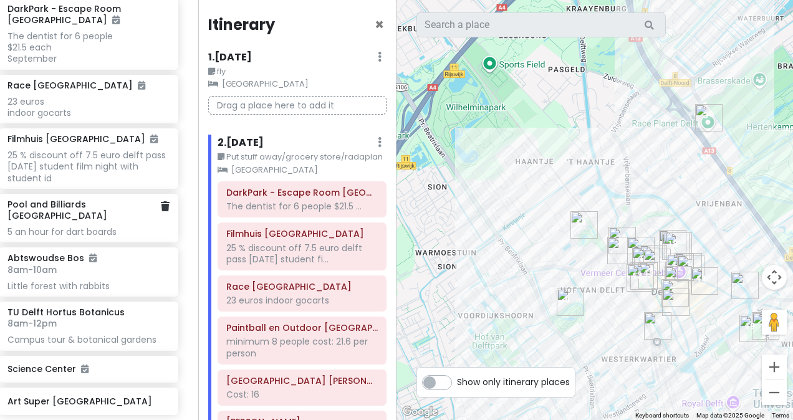
scroll to position [2758, 11]
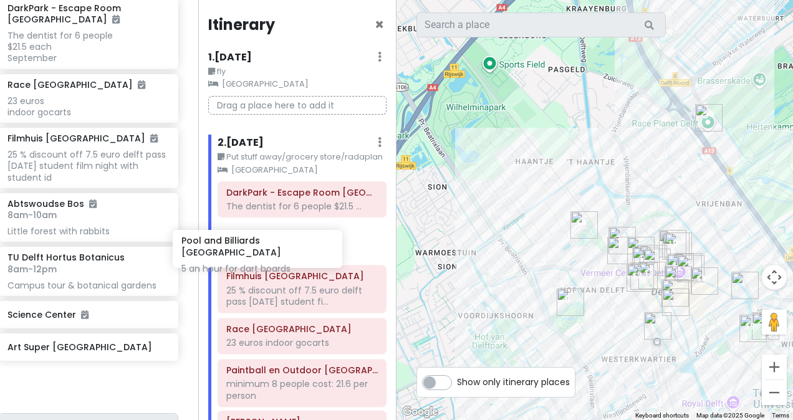
drag, startPoint x: 107, startPoint y: 258, endPoint x: 281, endPoint y: 260, distance: 174.0
click at [281, 260] on div "Delft Trip Private Change Dates Make a Copy Delete Trip Go Pro ⚡️ Give Feedback…" at bounding box center [396, 210] width 793 height 420
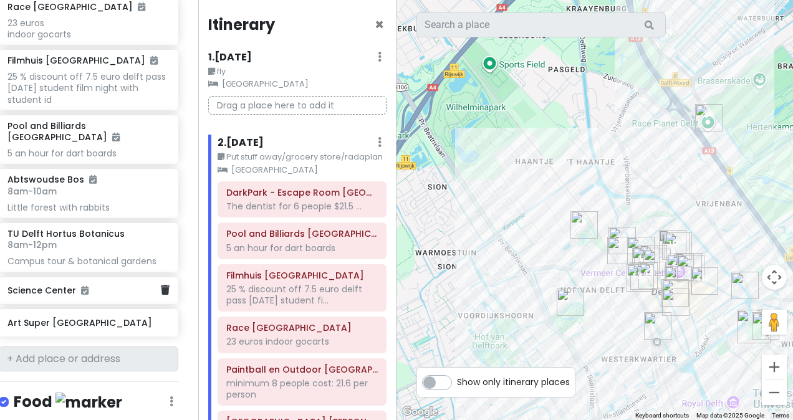
scroll to position [2837, 11]
click at [89, 267] on div "[GEOGRAPHIC_DATA] 8am - 12pm Campus tour & botanical gardens" at bounding box center [87, 247] width 161 height 39
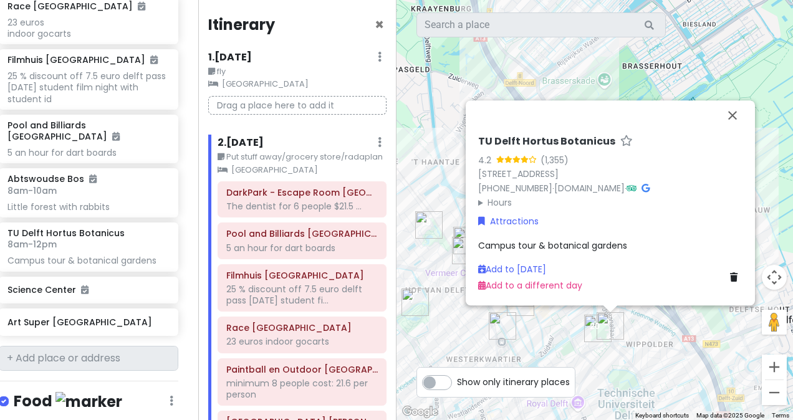
click at [406, 243] on div "Campus tour & botanical gardens" at bounding box center [610, 246] width 264 height 14
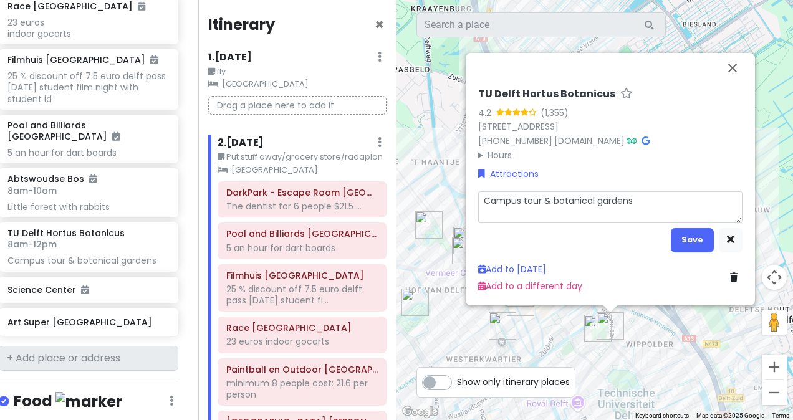
click at [406, 197] on textarea "Campus tour & botanical gardens" at bounding box center [610, 207] width 264 height 32
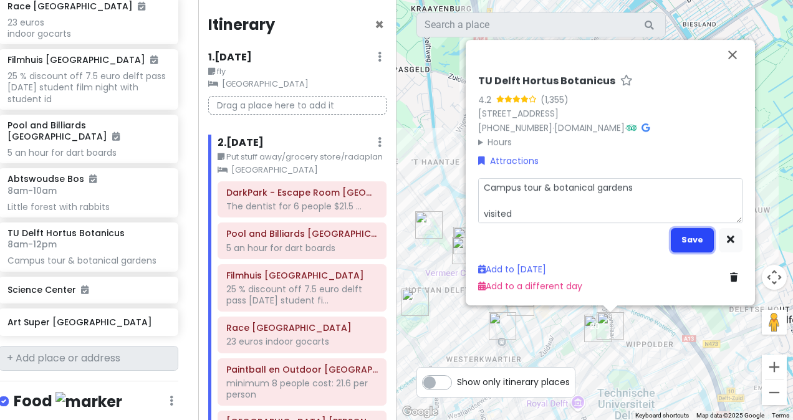
click at [406, 236] on button "Save" at bounding box center [692, 240] width 43 height 24
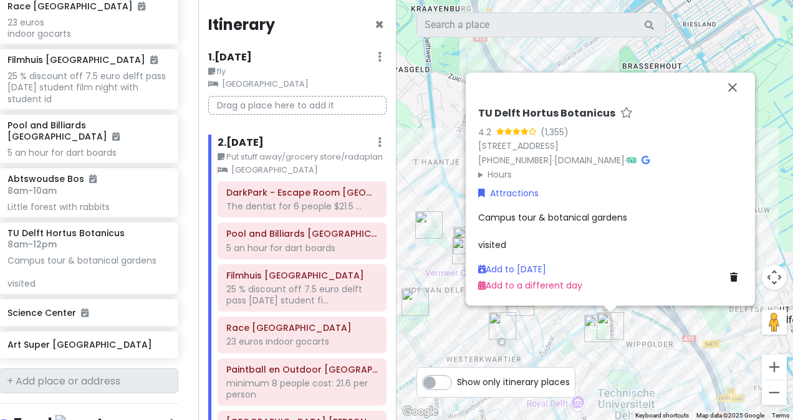
scroll to position [2859, 11]
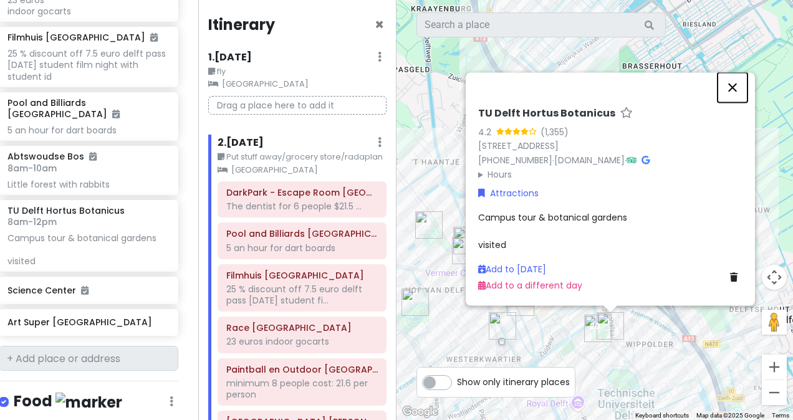
click at [406, 85] on button "Close" at bounding box center [733, 87] width 30 height 30
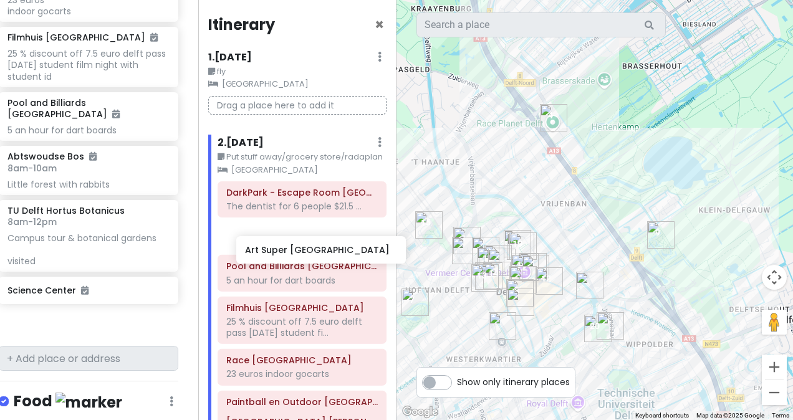
scroll to position [2861, 11]
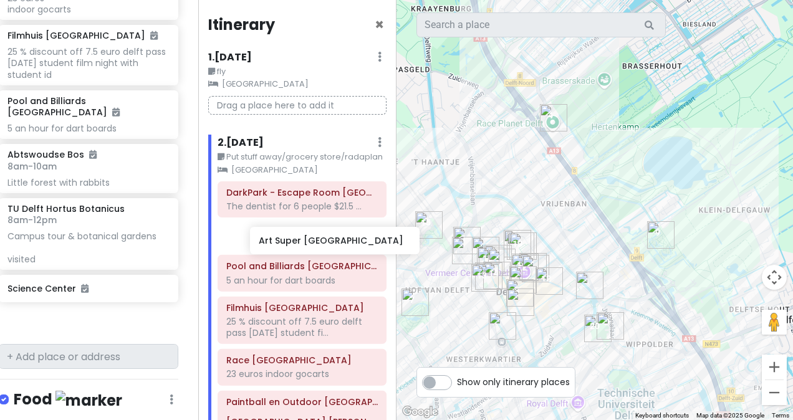
drag, startPoint x: 74, startPoint y: 350, endPoint x: 324, endPoint y: 245, distance: 271.9
click at [324, 245] on div "Delft Trip Private Change Dates Make a Copy Delete Trip Go Pro ⚡️ Give Feedback…" at bounding box center [396, 210] width 793 height 420
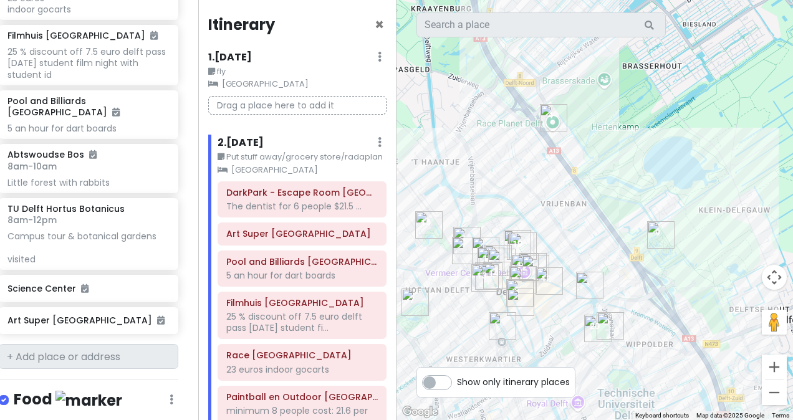
scroll to position [2829, 11]
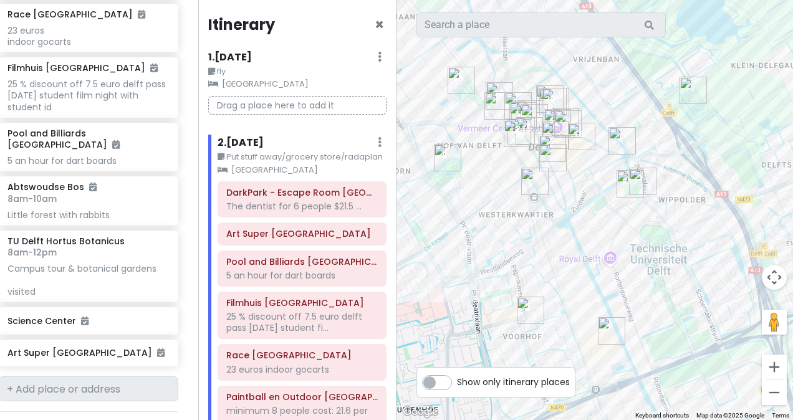
drag, startPoint x: 524, startPoint y: 282, endPoint x: 559, endPoint y: 132, distance: 154.3
click at [406, 132] on img at bounding box center [552, 148] width 37 height 37
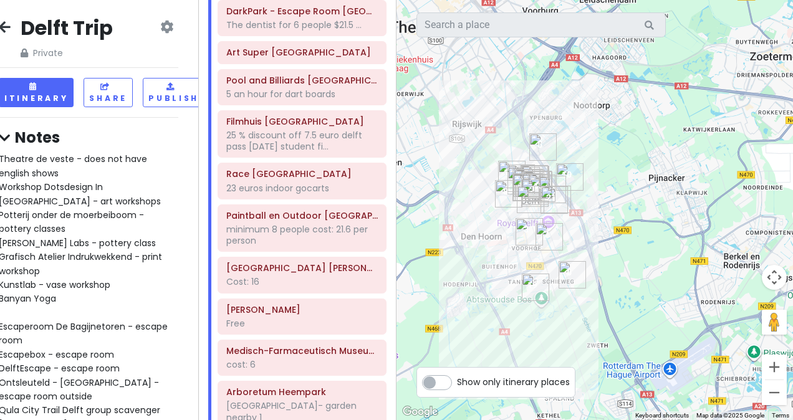
scroll to position [0, 0]
